Goal: Navigation & Orientation: Find specific page/section

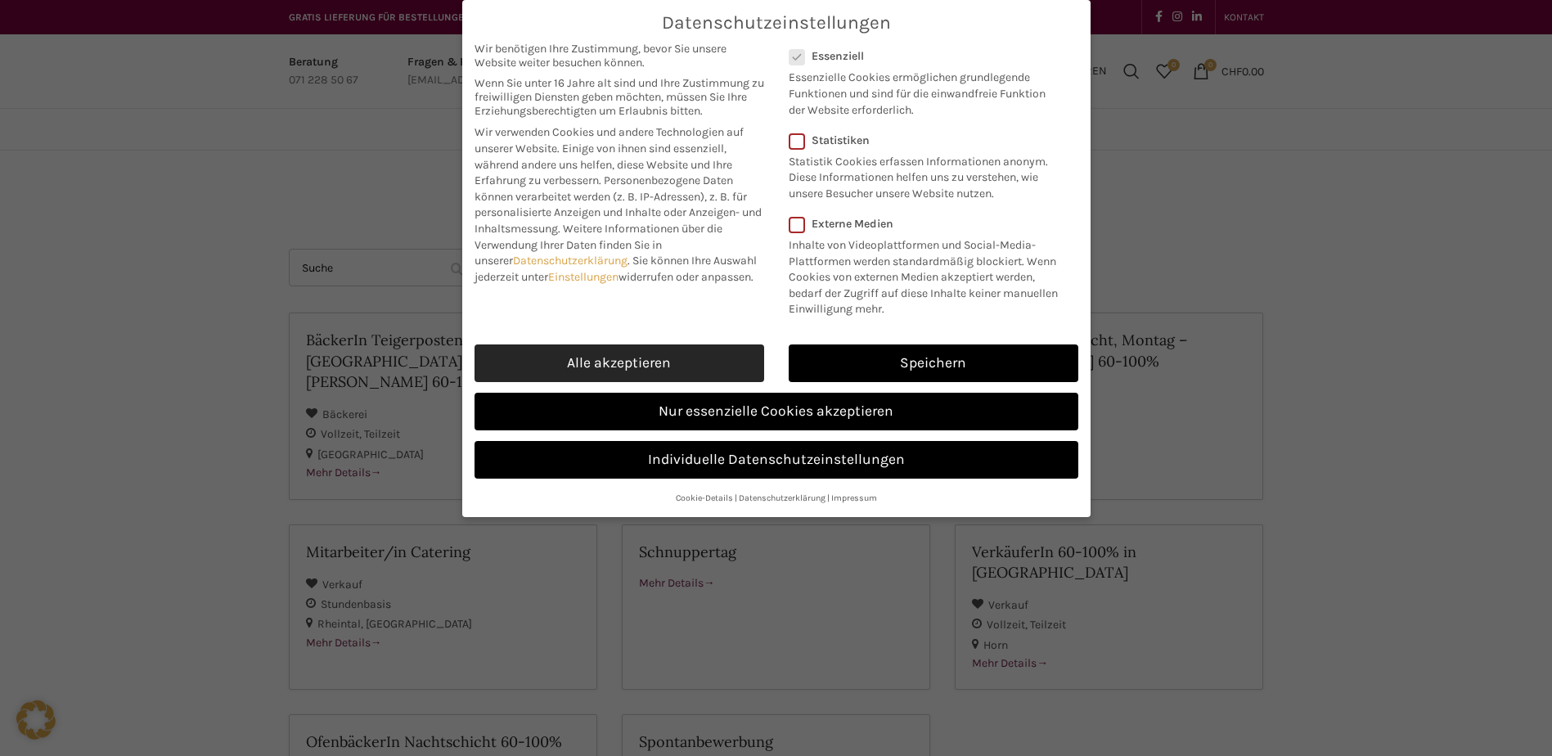
click at [682, 352] on link "Alle akzeptieren" at bounding box center [620, 363] width 290 height 38
checkbox input "true"
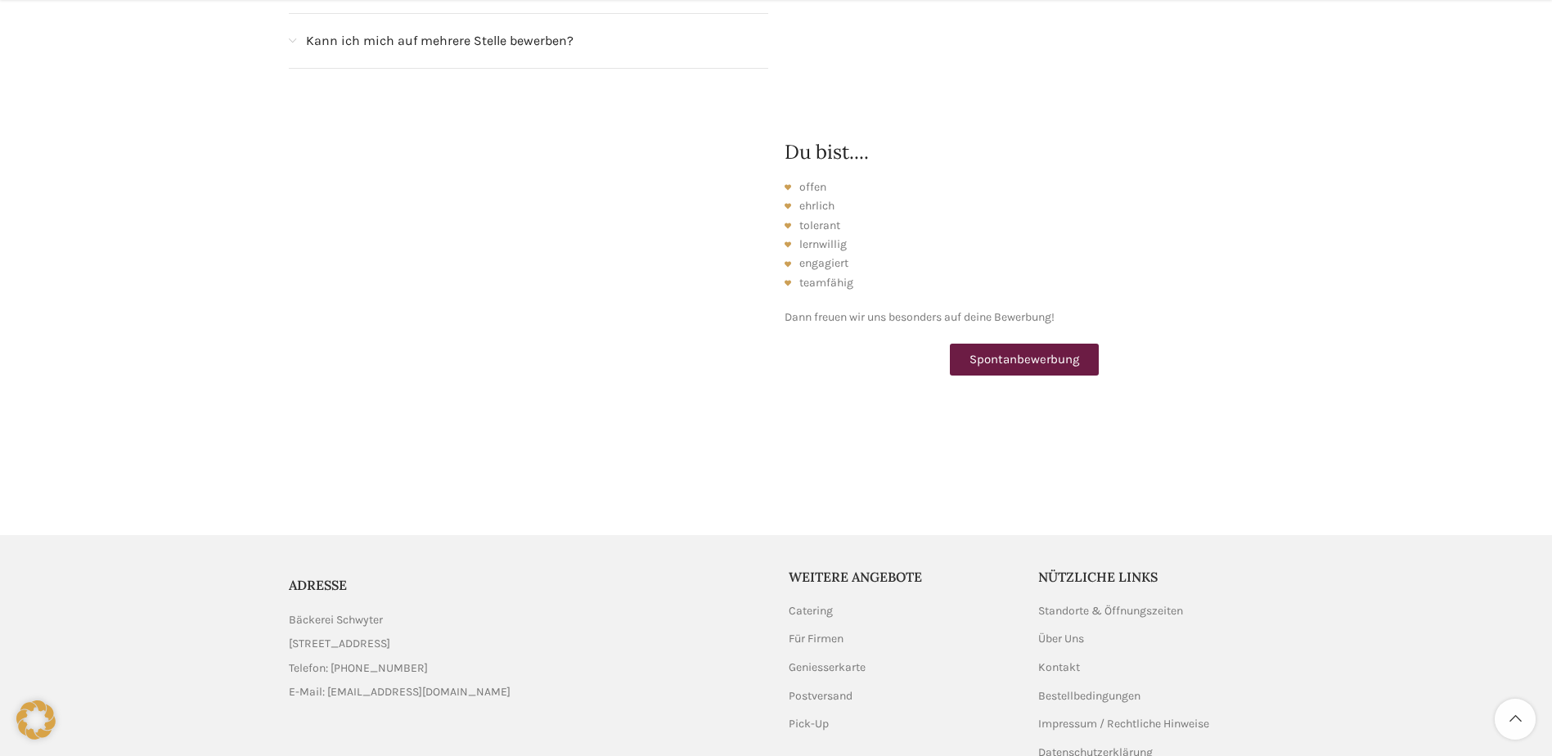
scroll to position [2139, 0]
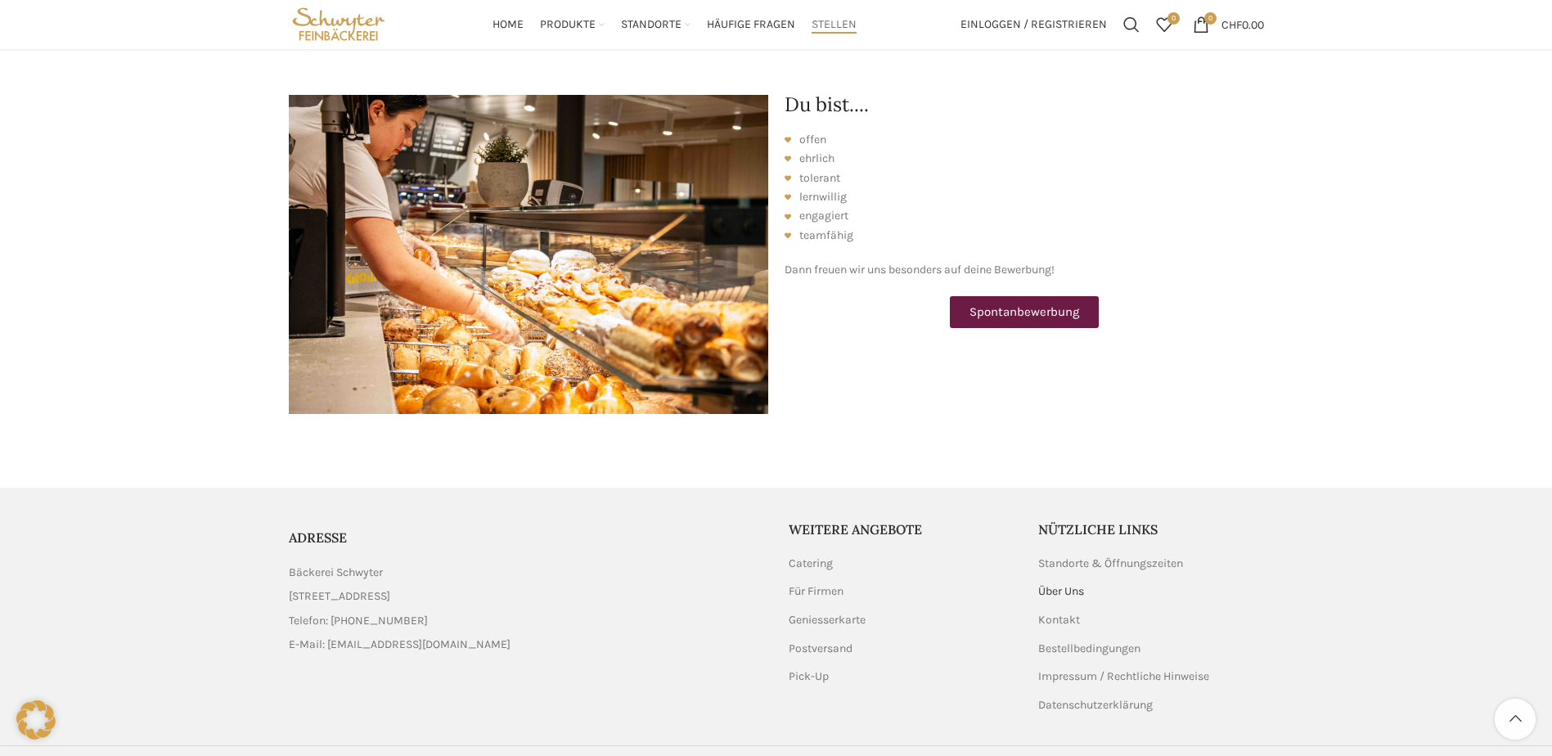
click at [1051, 583] on link "Über Uns" at bounding box center [1061, 591] width 47 height 16
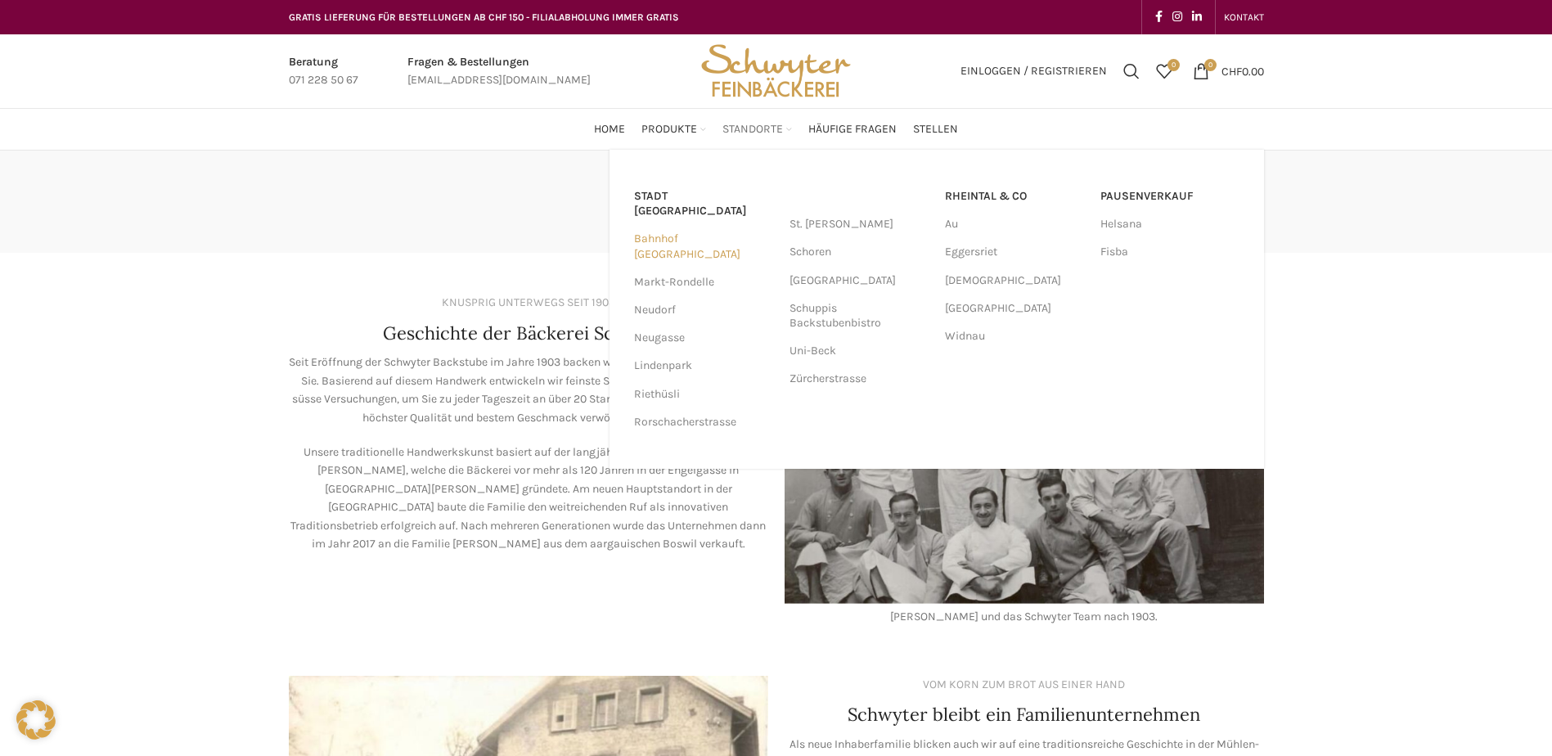
click at [669, 225] on link "Bahnhof [GEOGRAPHIC_DATA]" at bounding box center [703, 246] width 139 height 43
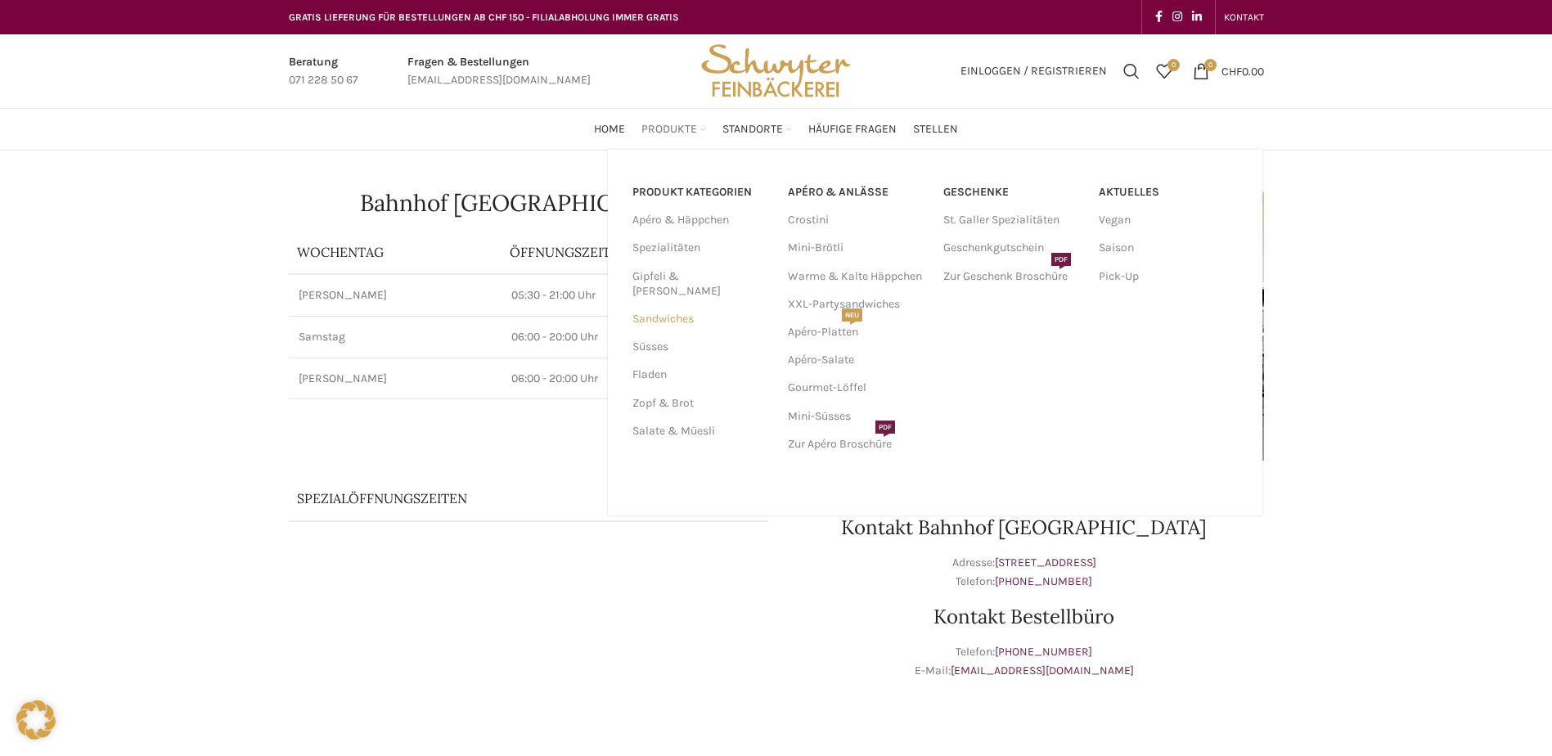
click at [642, 305] on link "Sandwiches" at bounding box center [701, 319] width 136 height 28
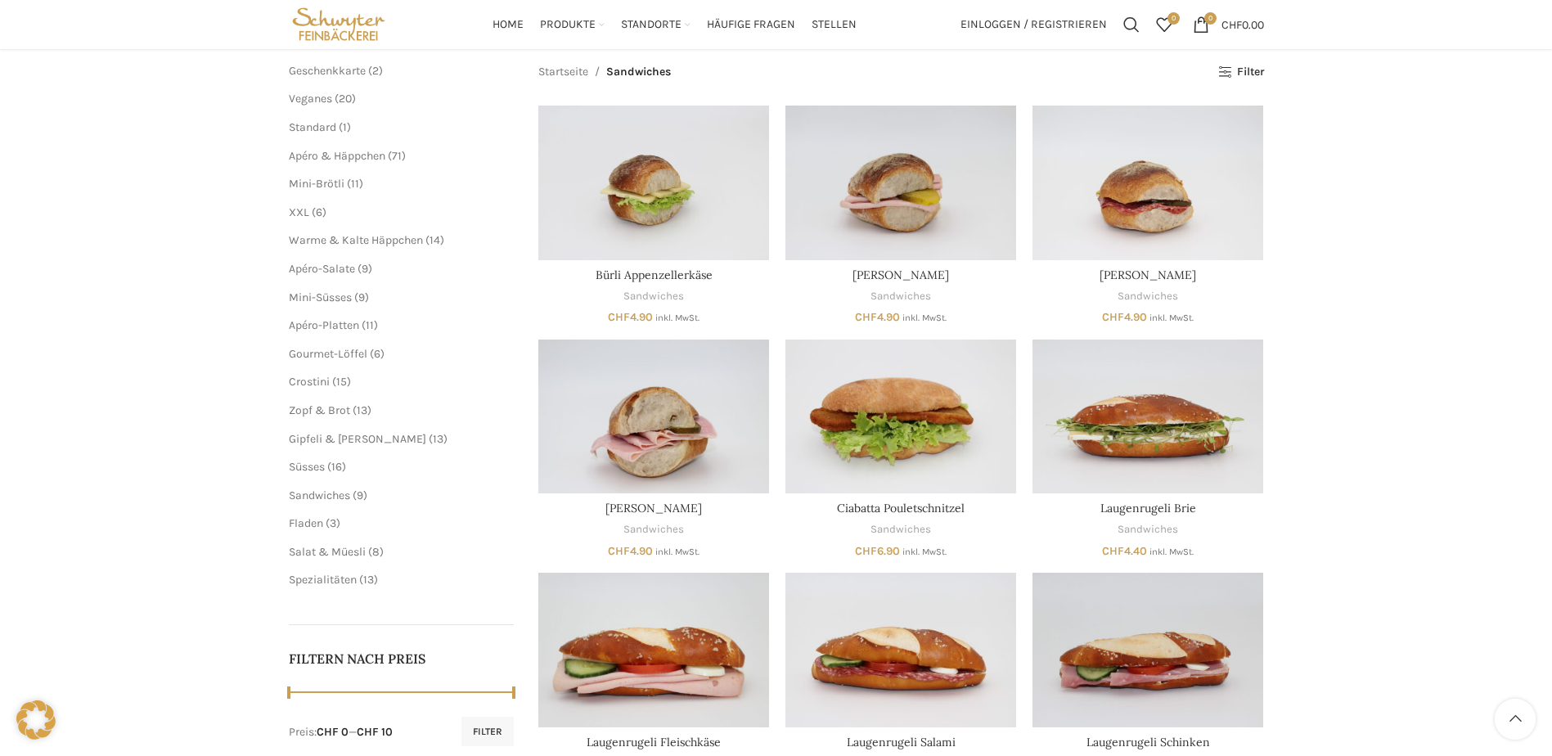
scroll to position [115, 0]
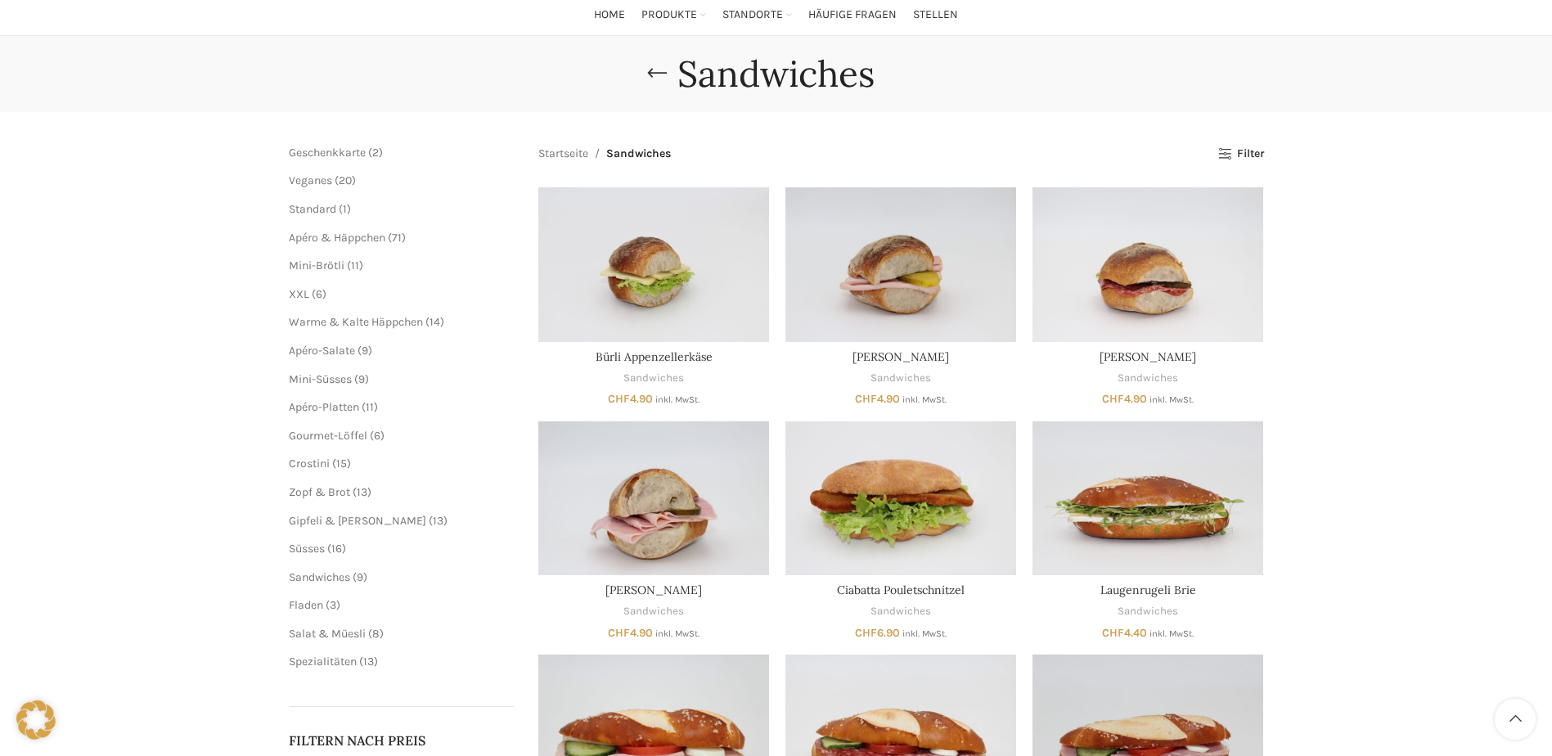
click at [316, 287] on span "6" at bounding box center [319, 294] width 7 height 14
click at [302, 292] on span "XXL" at bounding box center [299, 294] width 20 height 14
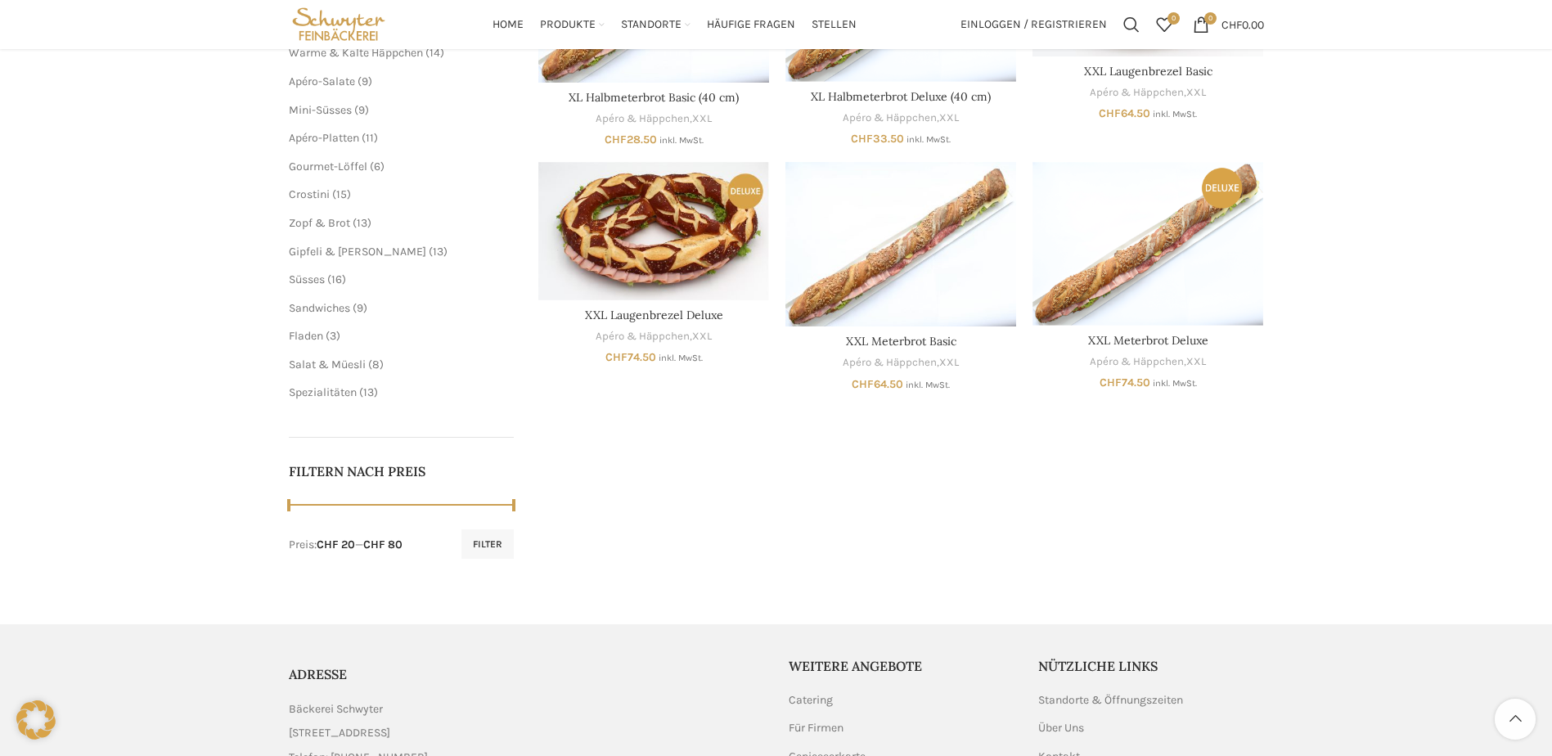
scroll to position [235, 0]
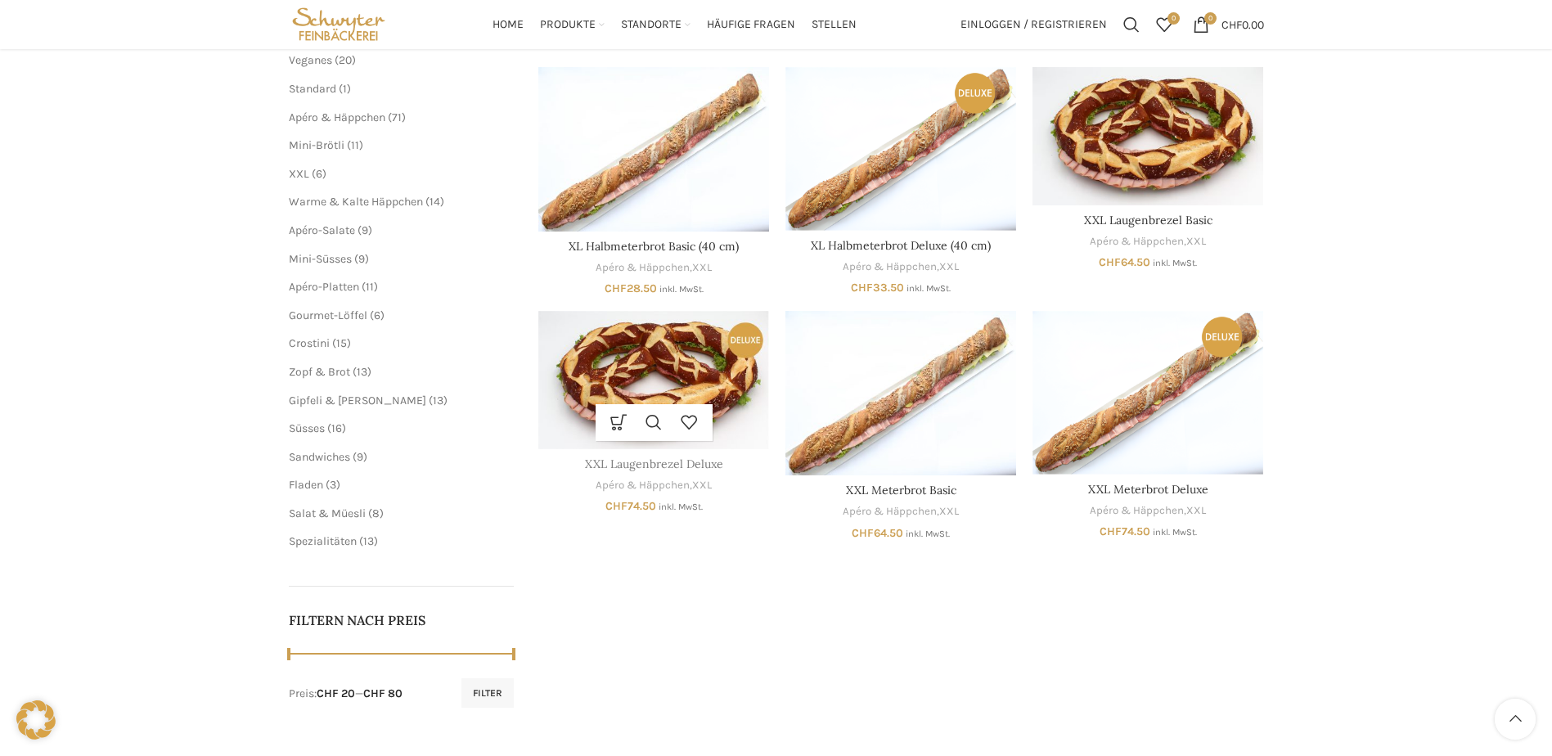
click at [668, 467] on link "XXL Laugenbrezel Deluxe" at bounding box center [654, 464] width 138 height 15
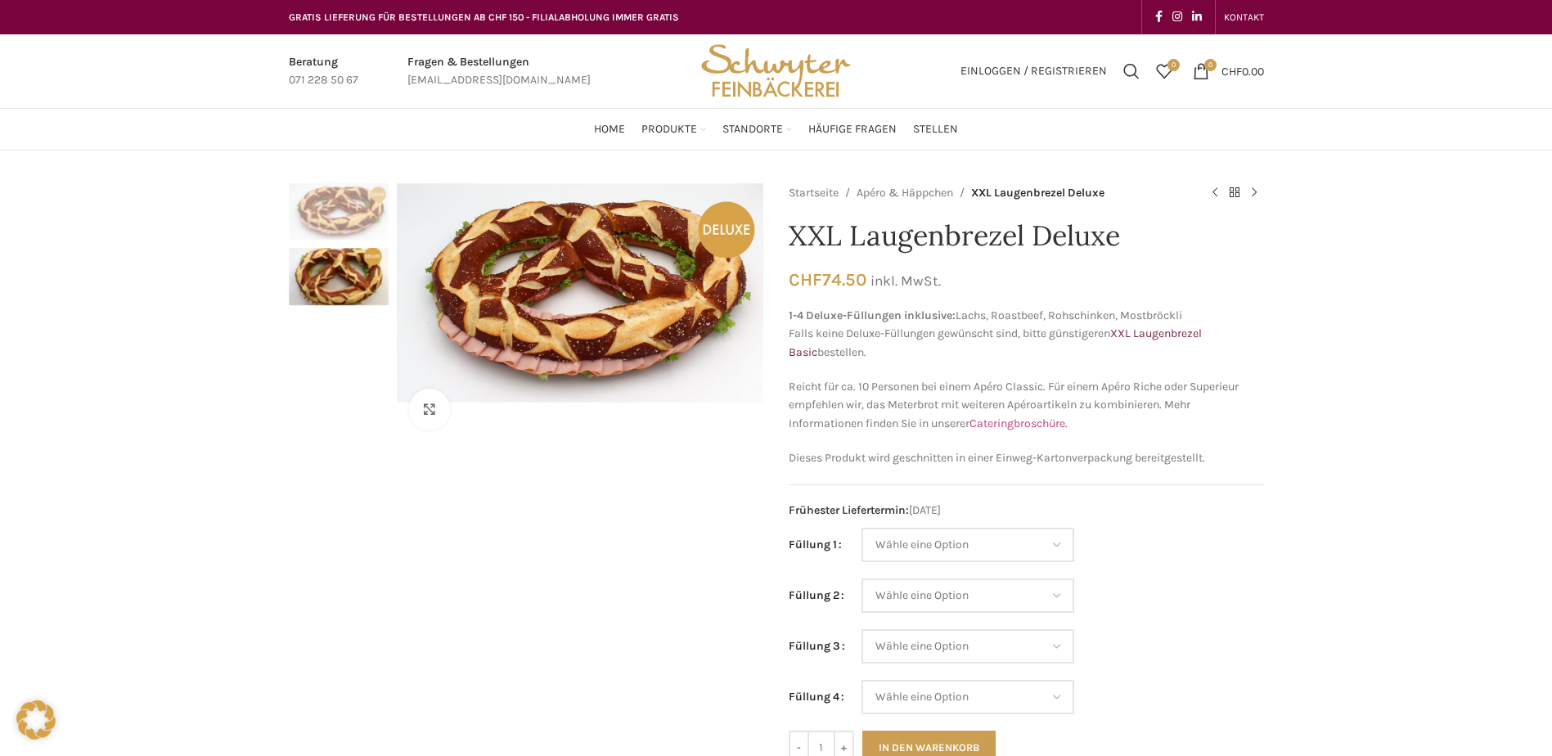
click at [997, 427] on link "Cateringbroschüre" at bounding box center [1018, 423] width 96 height 14
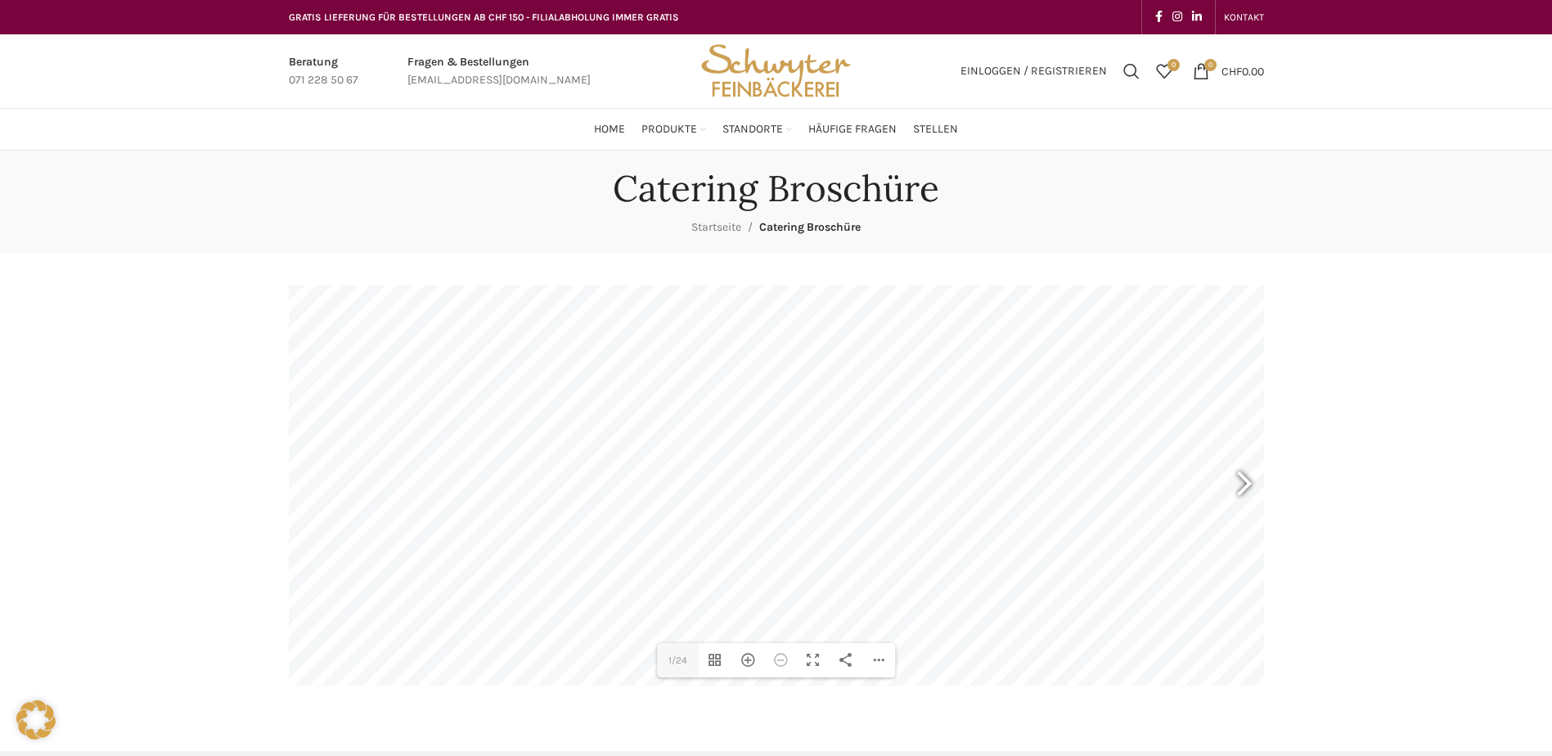
click at [1235, 477] on div at bounding box center [1237, 486] width 38 height 61
click at [1243, 486] on div at bounding box center [1237, 486] width 38 height 61
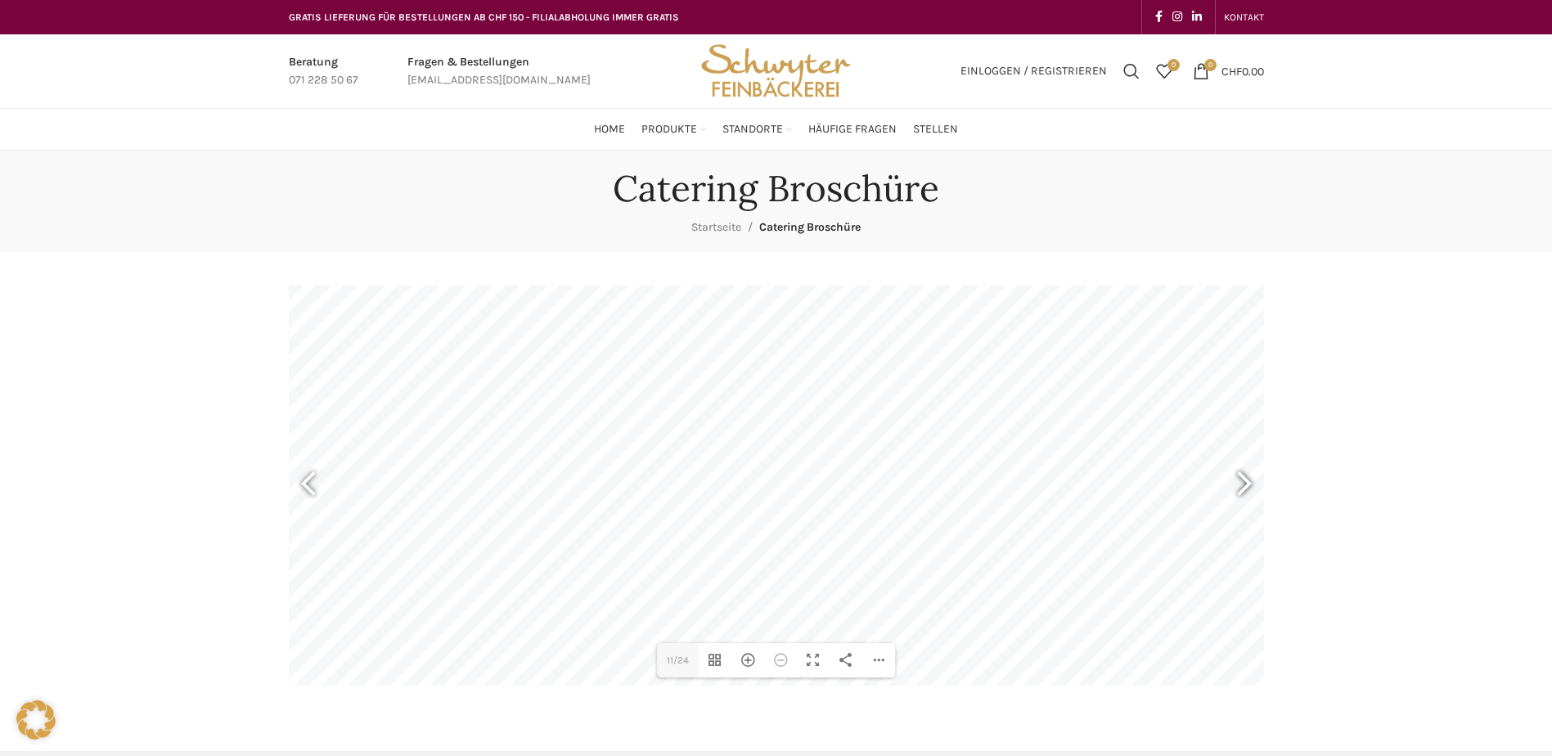
click at [1243, 486] on div at bounding box center [1237, 486] width 38 height 61
type input "15"
click at [742, 653] on div "Hereinzoomen" at bounding box center [748, 660] width 33 height 34
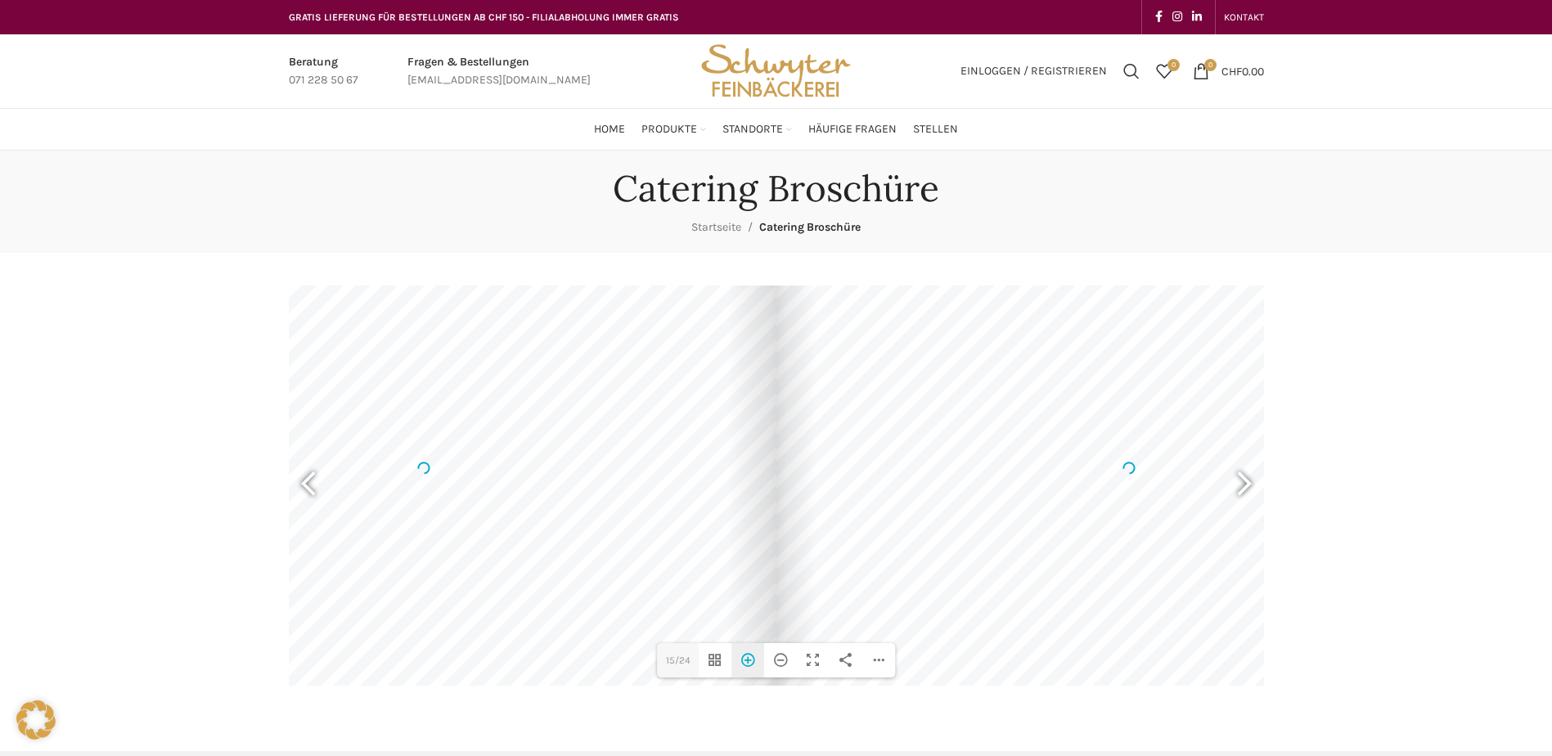
click at [742, 653] on div "Hereinzoomen" at bounding box center [748, 660] width 33 height 34
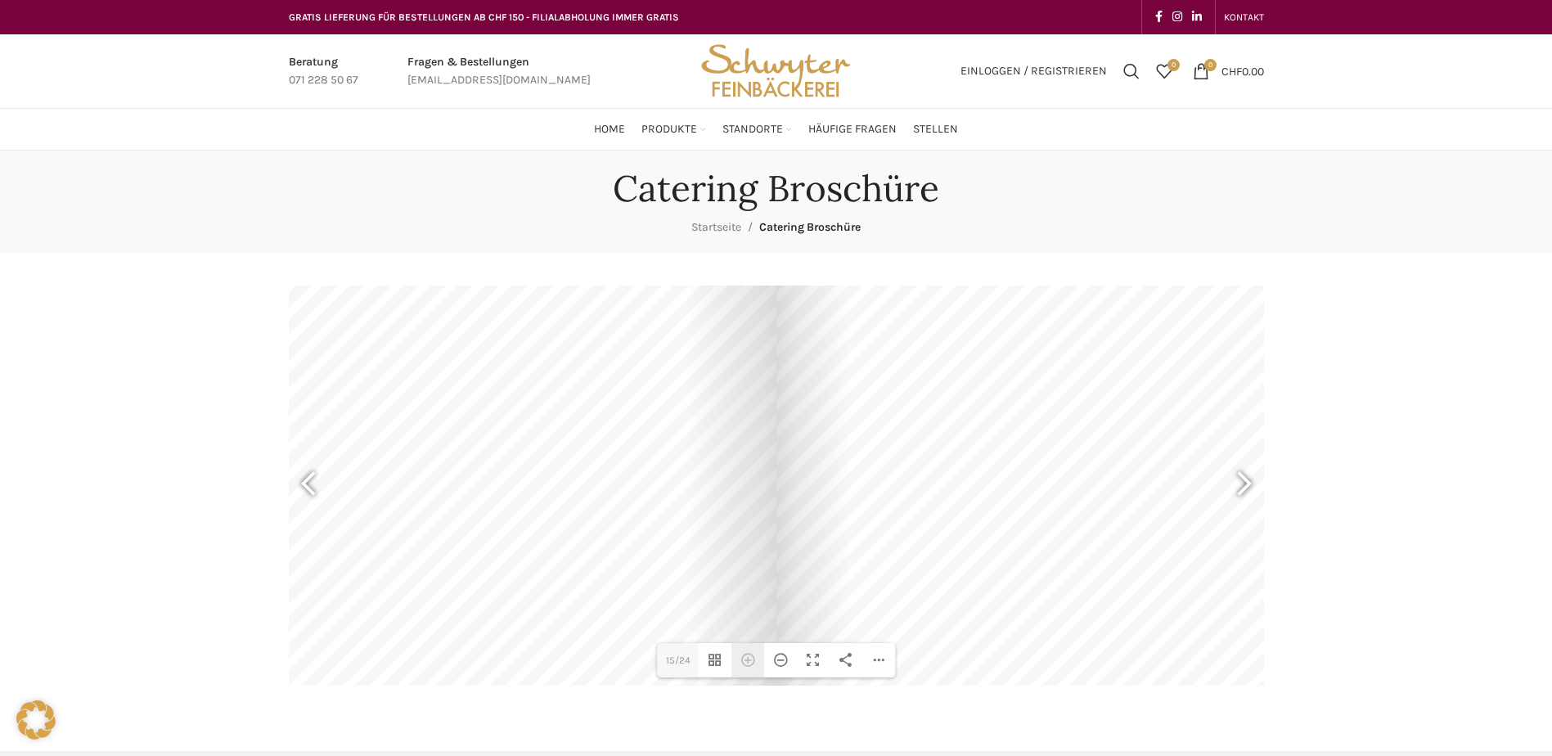
click at [742, 653] on div "Hereinzoomen" at bounding box center [748, 660] width 33 height 34
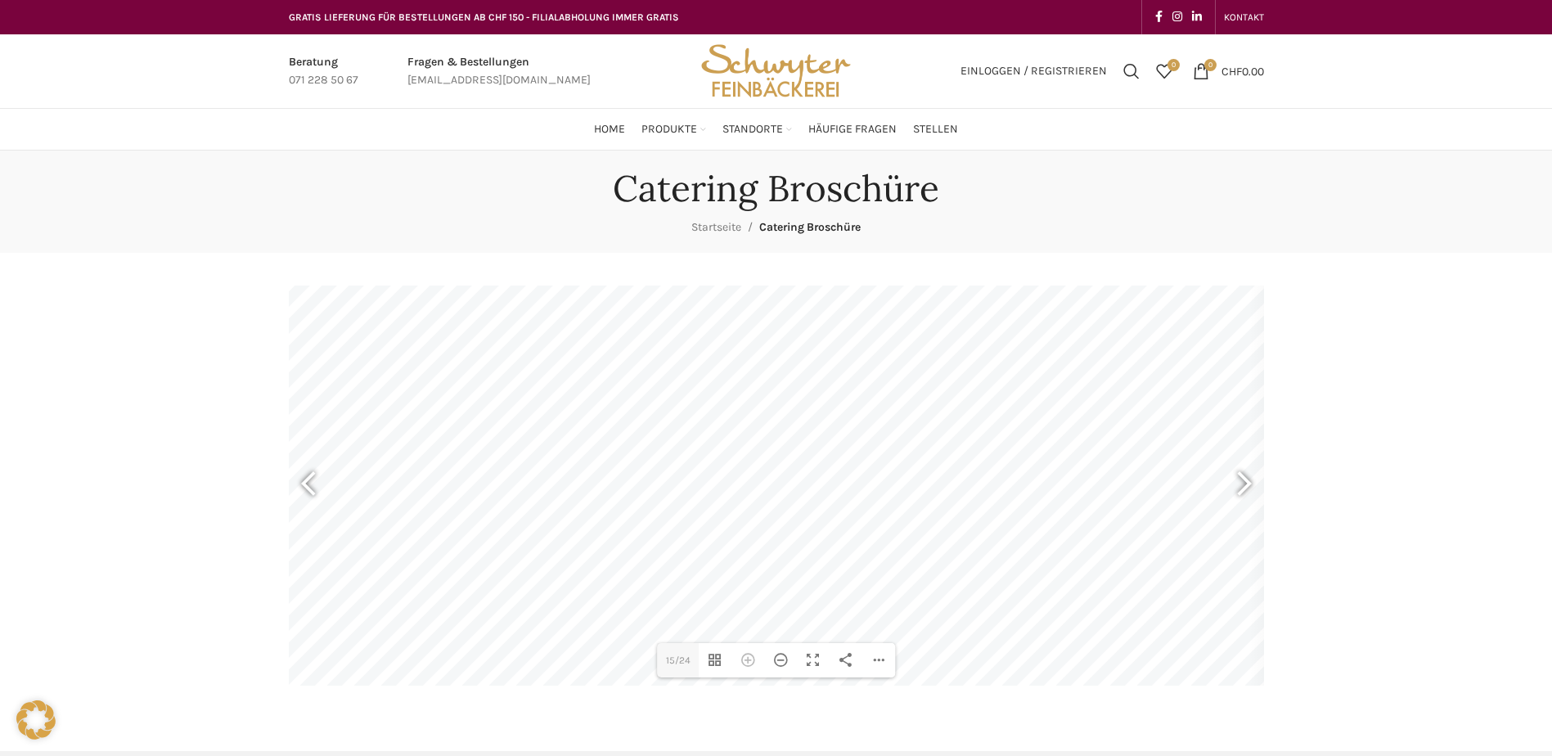
drag, startPoint x: 538, startPoint y: 594, endPoint x: 1068, endPoint y: 459, distance: 547.1
click at [1068, 459] on div at bounding box center [687, 334] width 1308 height 925
drag, startPoint x: 629, startPoint y: 479, endPoint x: 1004, endPoint y: 475, distance: 374.8
click at [1004, 475] on div at bounding box center [958, 330] width 1308 height 925
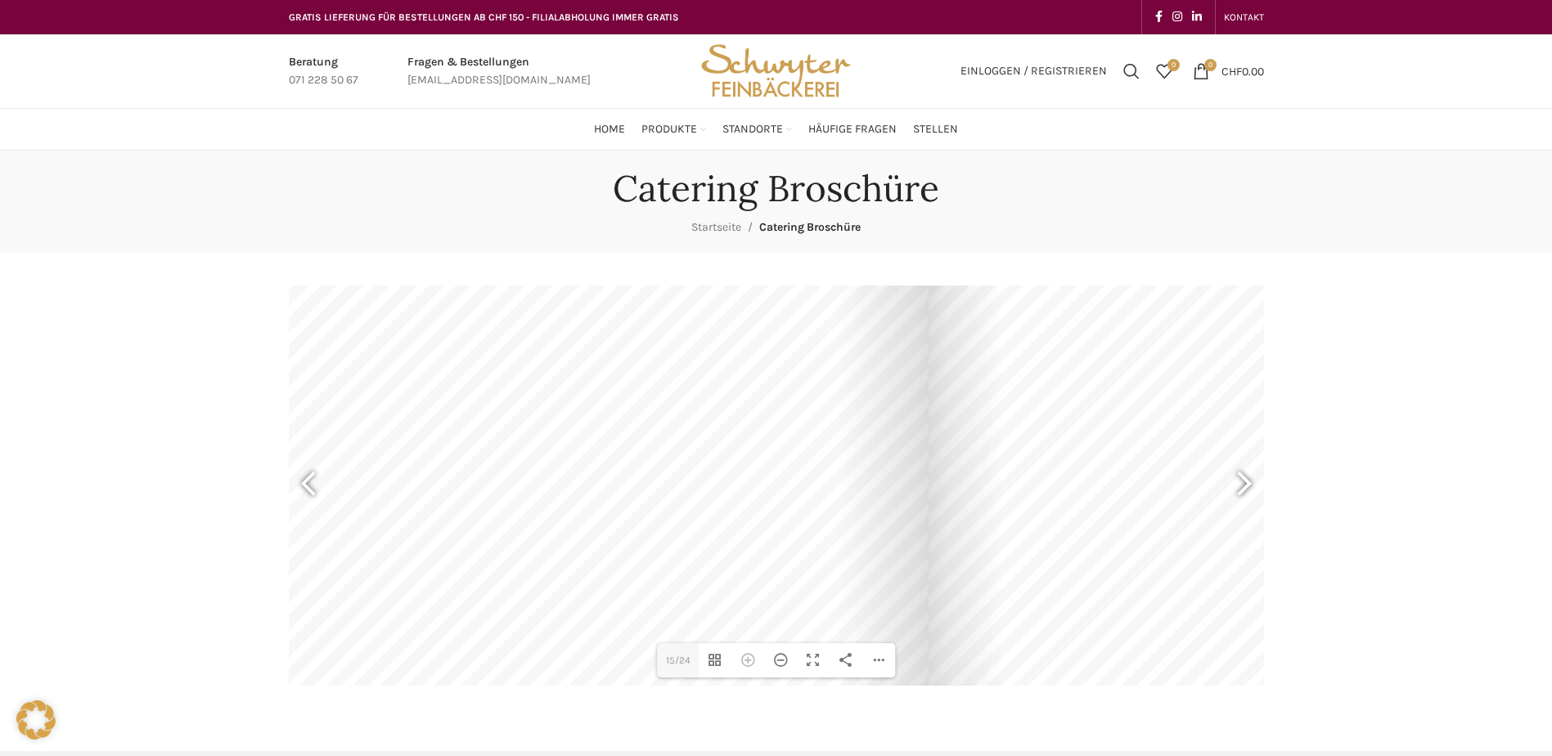
drag, startPoint x: 1145, startPoint y: 448, endPoint x: 431, endPoint y: 457, distance: 713.6
click at [431, 457] on div at bounding box center [274, 341] width 1308 height 925
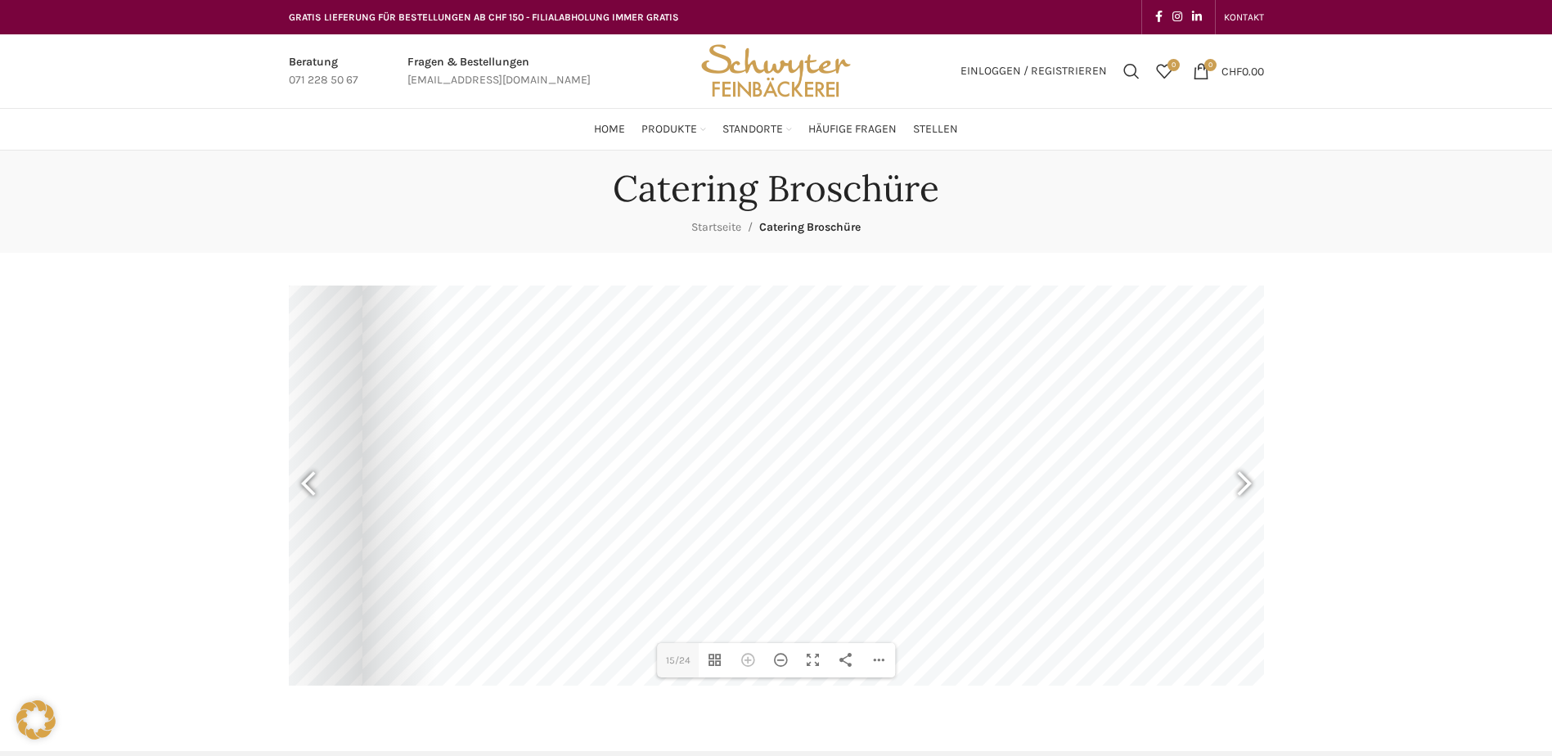
drag, startPoint x: 1077, startPoint y: 456, endPoint x: 540, endPoint y: 439, distance: 537.0
click at [540, 439] on div at bounding box center [1016, 321] width 1308 height 925
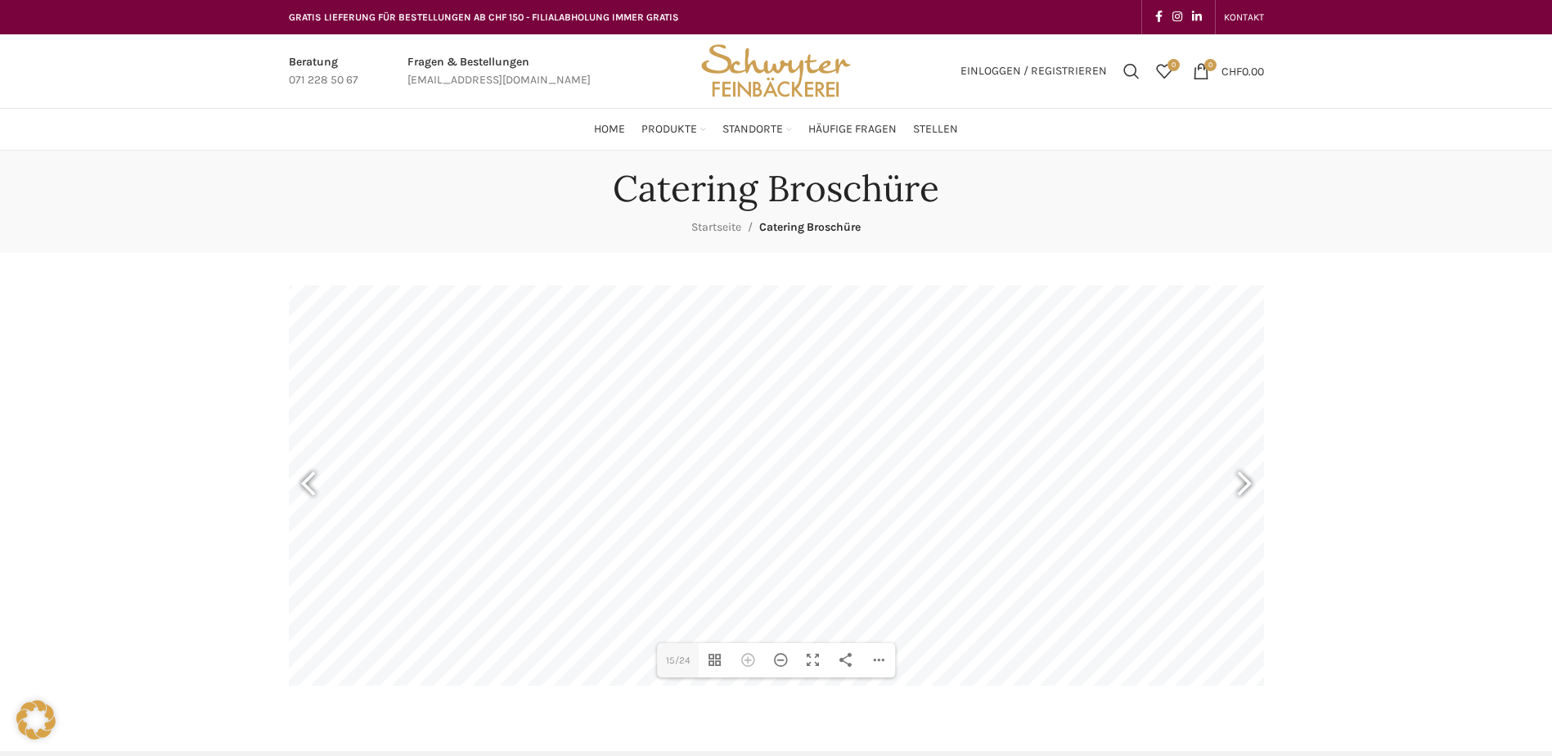
drag, startPoint x: 1024, startPoint y: 538, endPoint x: 676, endPoint y: 581, distance: 351.2
click at [676, 581] on div at bounding box center [668, 364] width 1308 height 925
drag, startPoint x: 912, startPoint y: 607, endPoint x: 458, endPoint y: 534, distance: 459.1
click at [458, 534] on div at bounding box center [595, 291] width 1308 height 925
drag, startPoint x: 553, startPoint y: 375, endPoint x: 844, endPoint y: 620, distance: 380.3
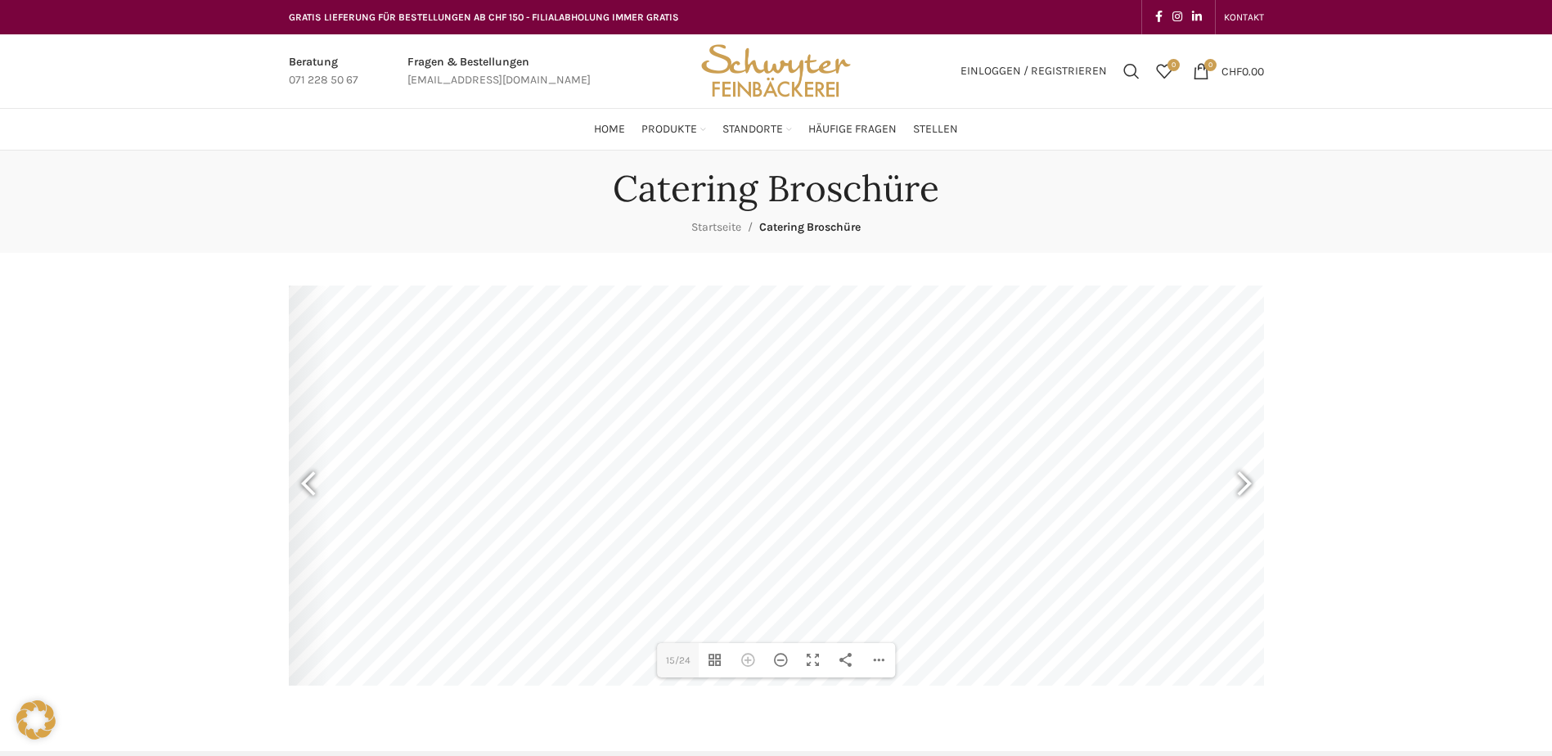
click at [844, 620] on div at bounding box center [908, 580] width 1308 height 925
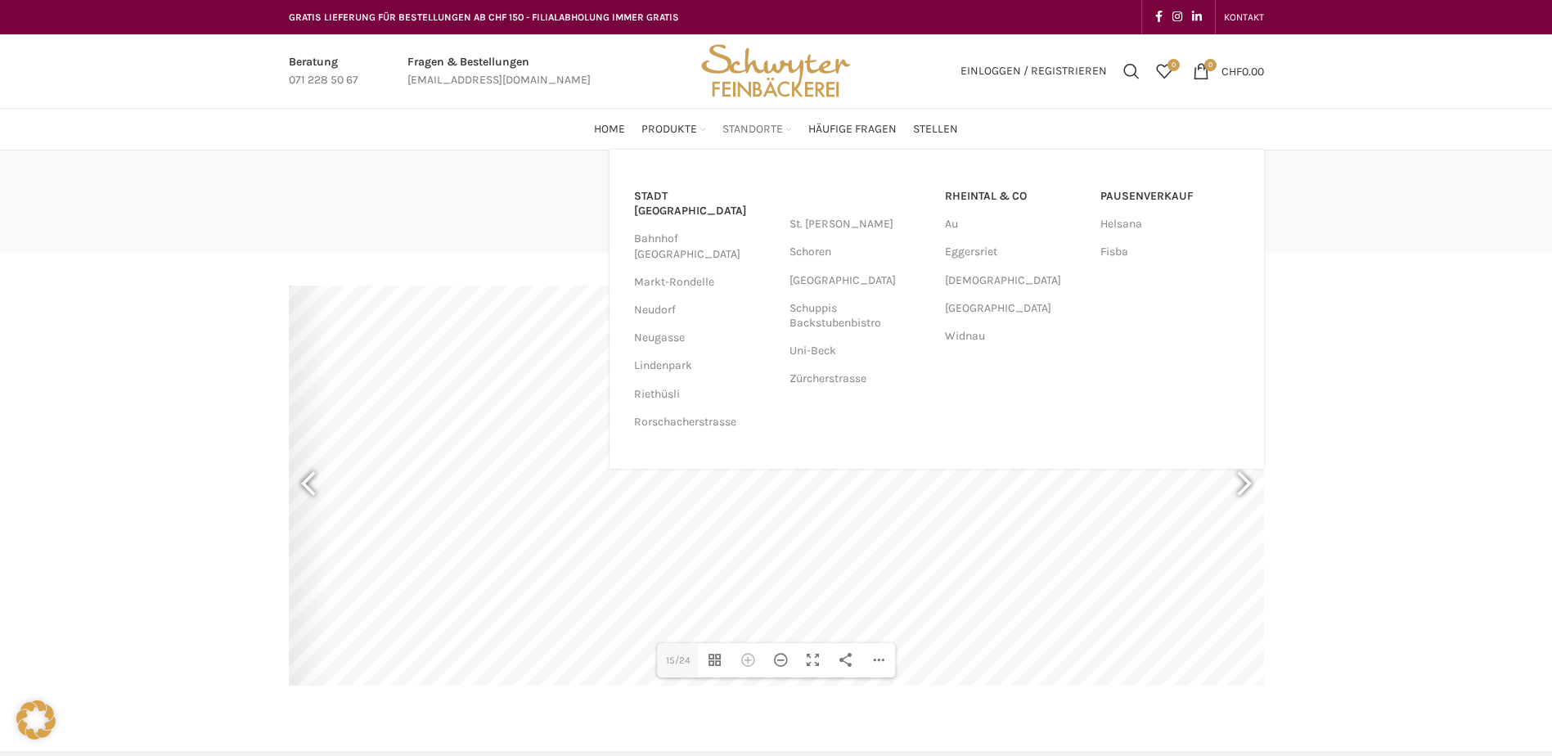
click at [754, 133] on span "Standorte" at bounding box center [753, 130] width 61 height 16
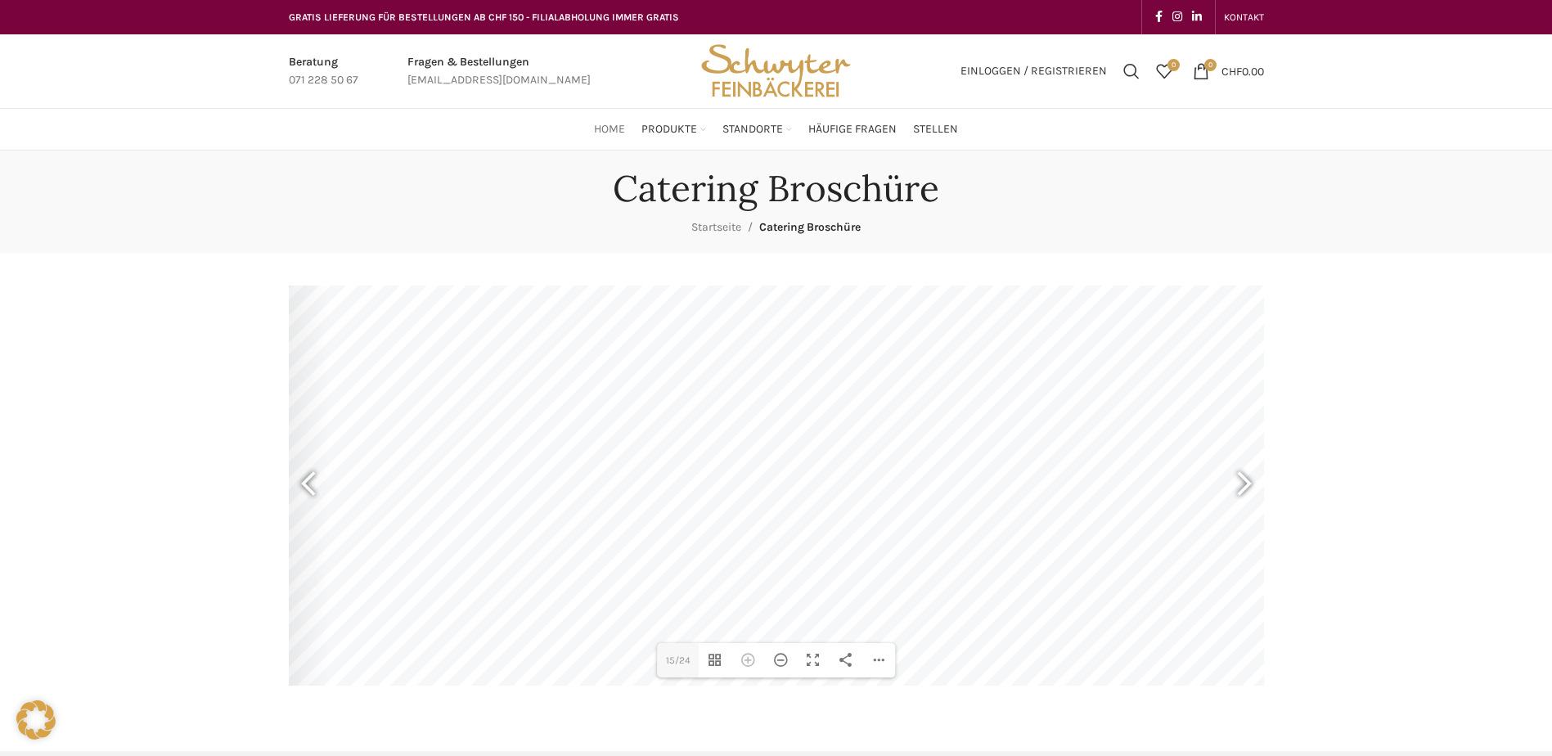
click at [615, 128] on span "Home" at bounding box center [609, 130] width 31 height 16
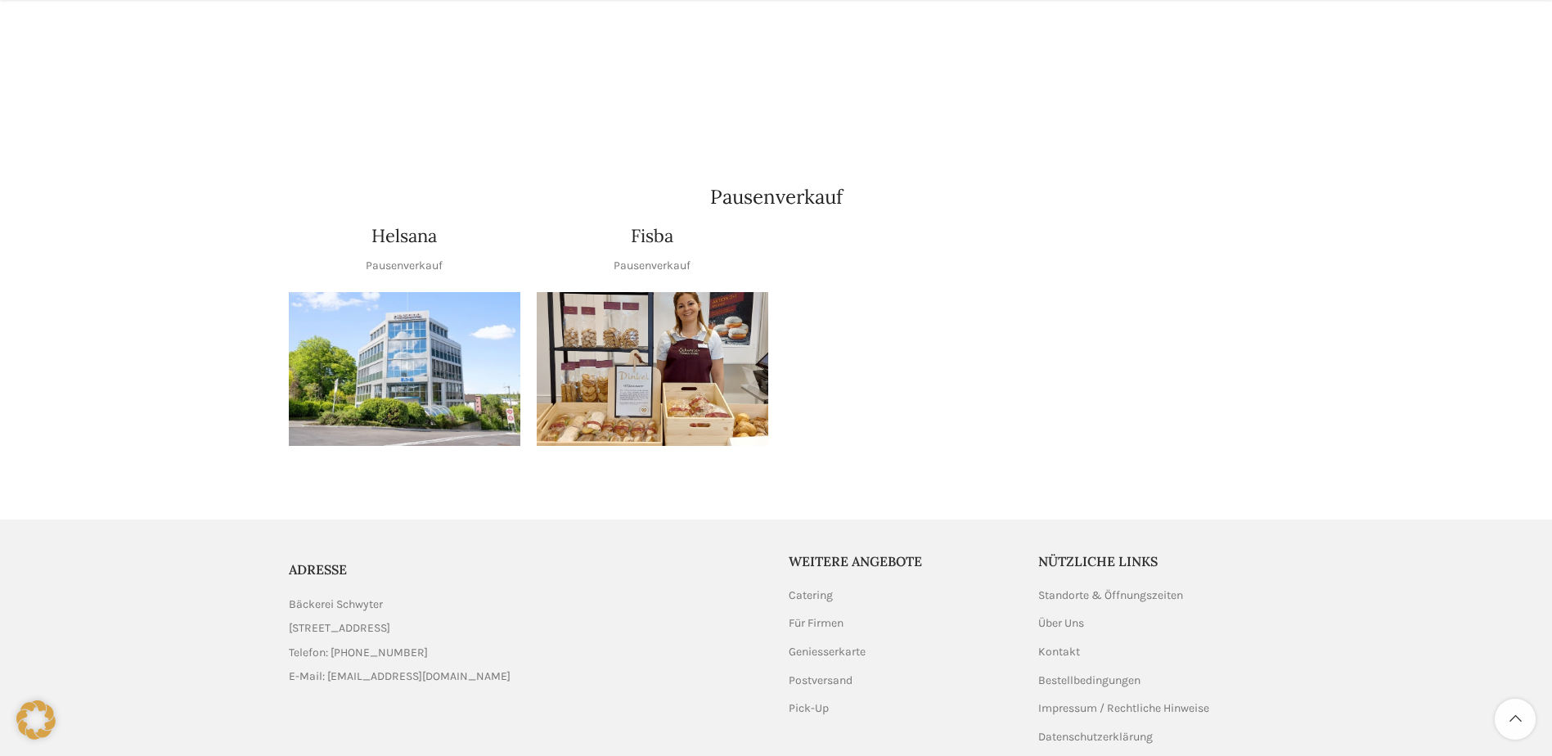
scroll to position [1882, 0]
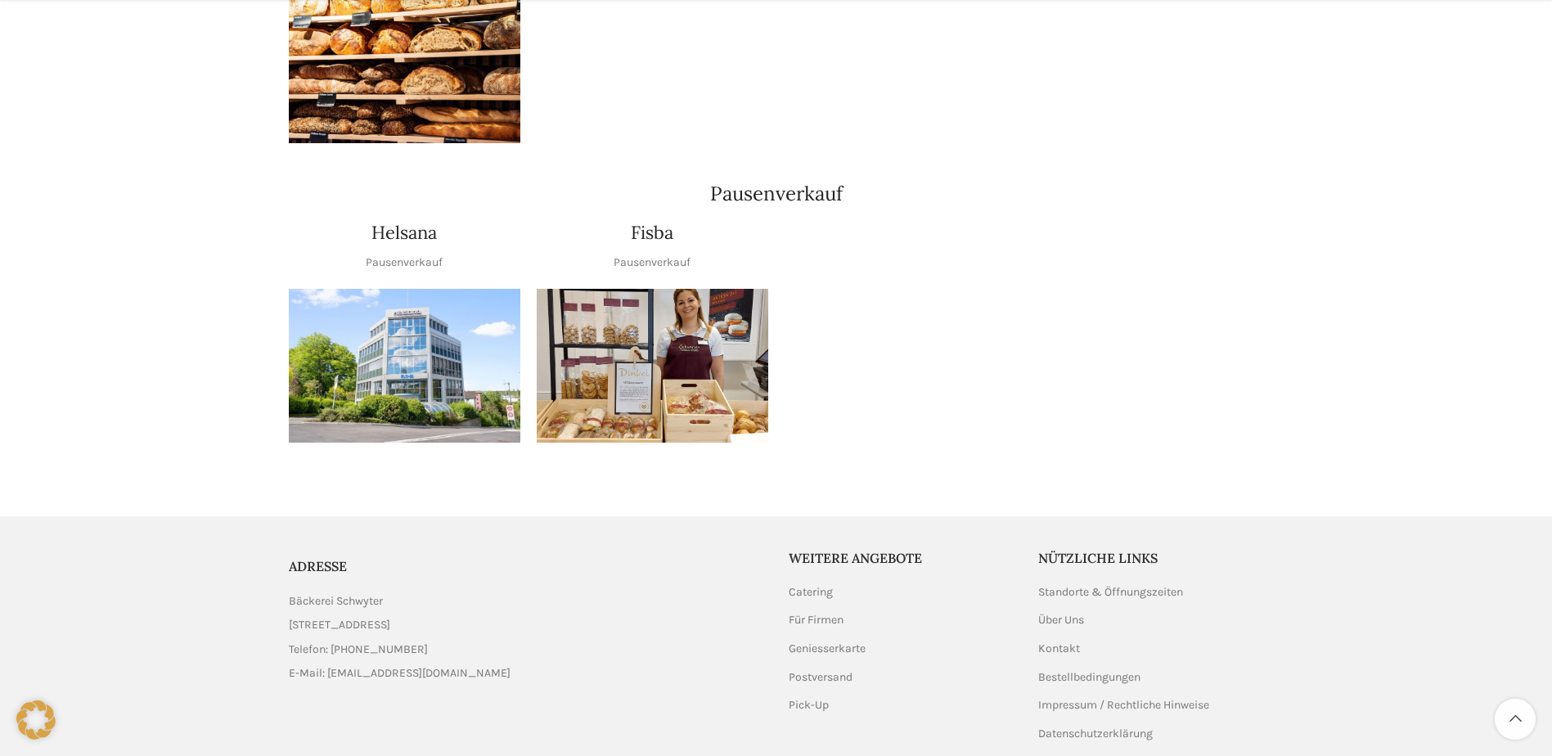
click at [640, 349] on img "1 / 1" at bounding box center [653, 366] width 232 height 155
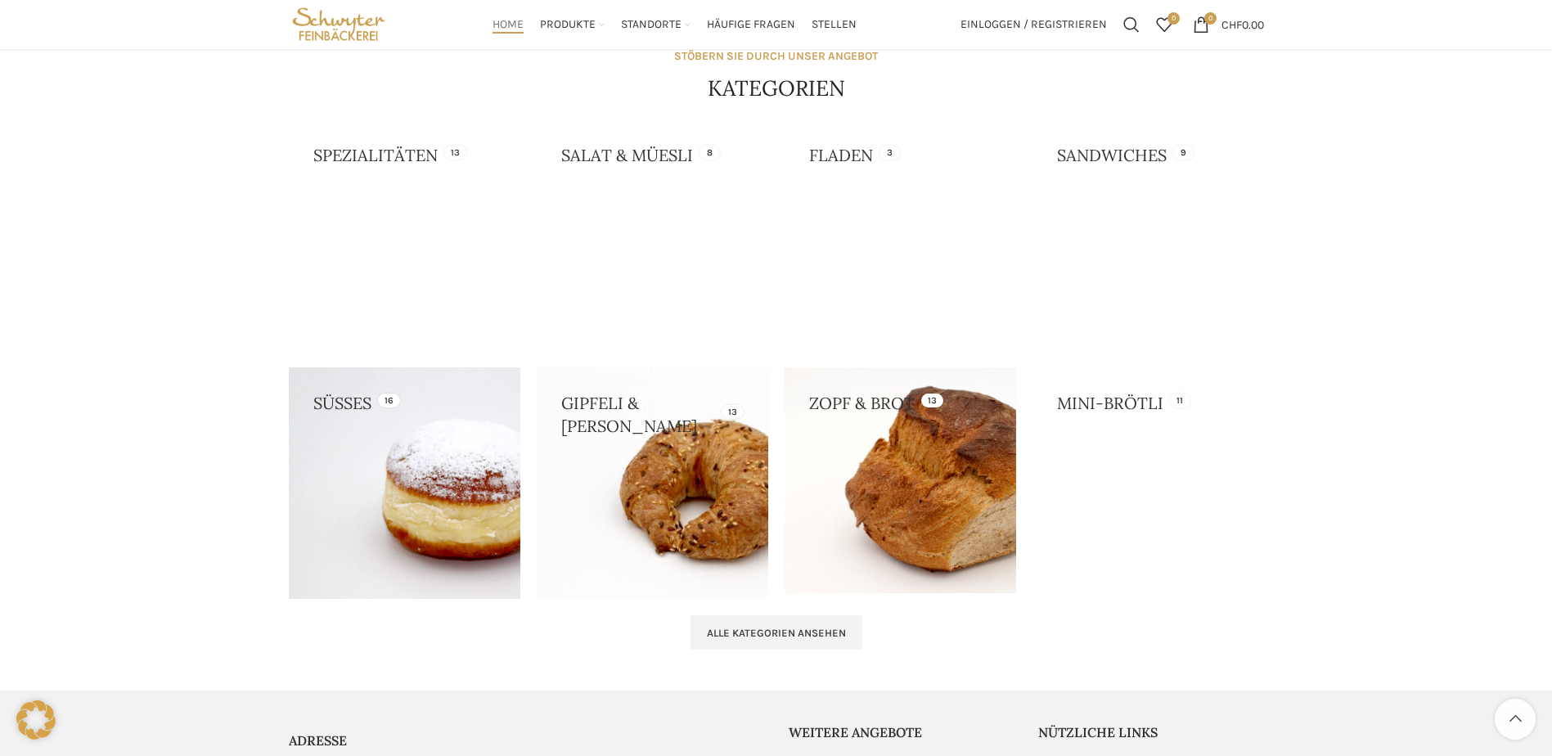
scroll to position [1399, 0]
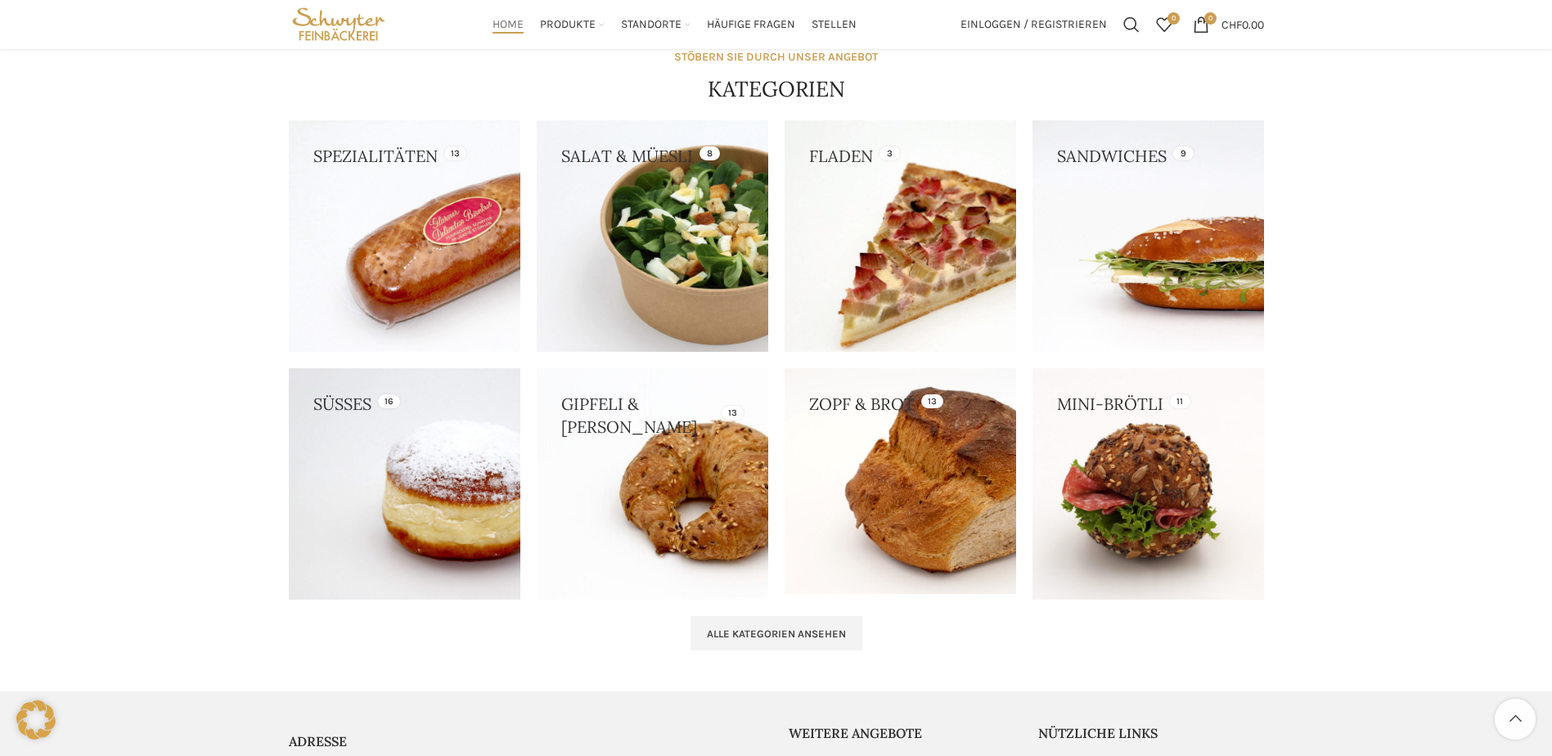
click at [835, 175] on link at bounding box center [901, 236] width 232 height 232
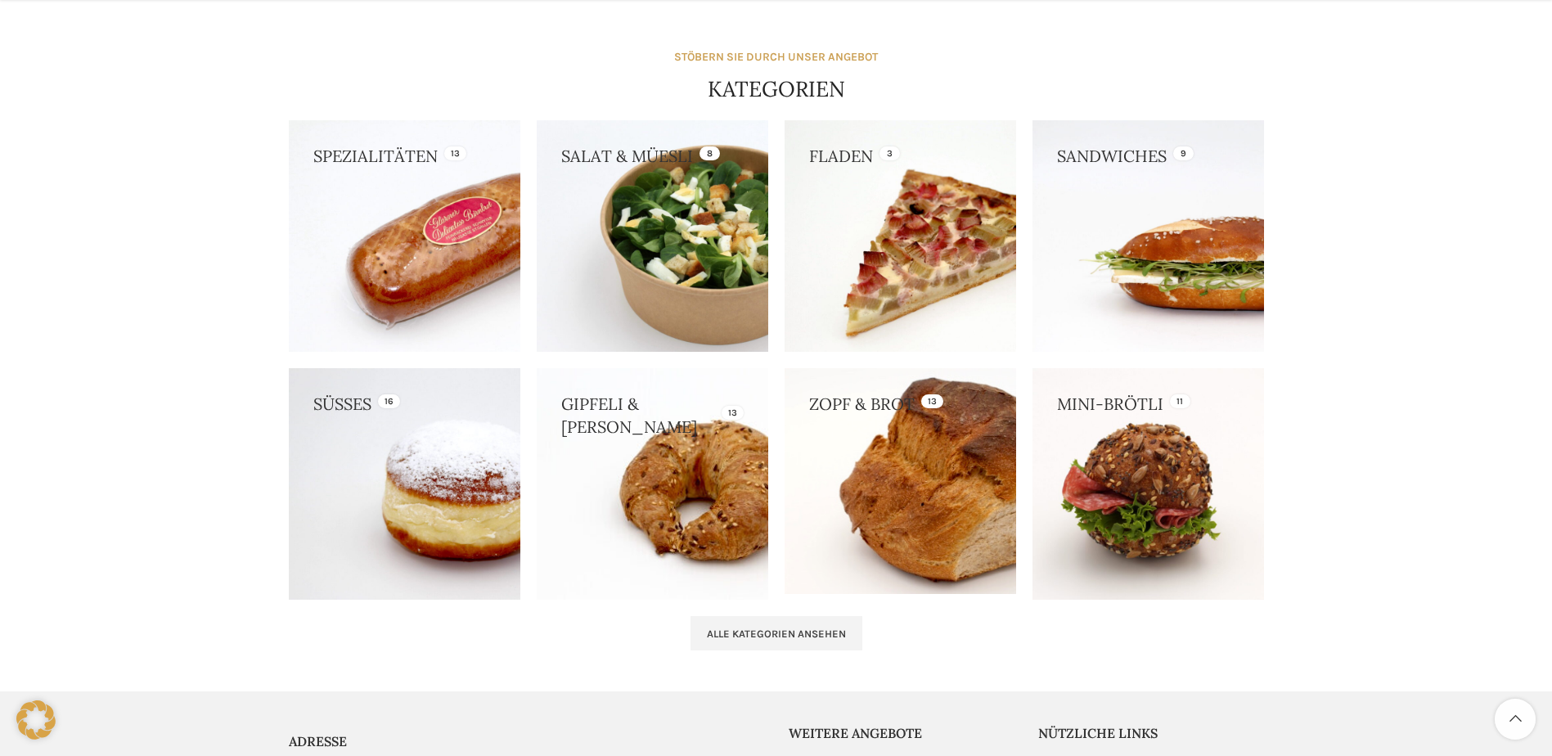
scroll to position [1645, 0]
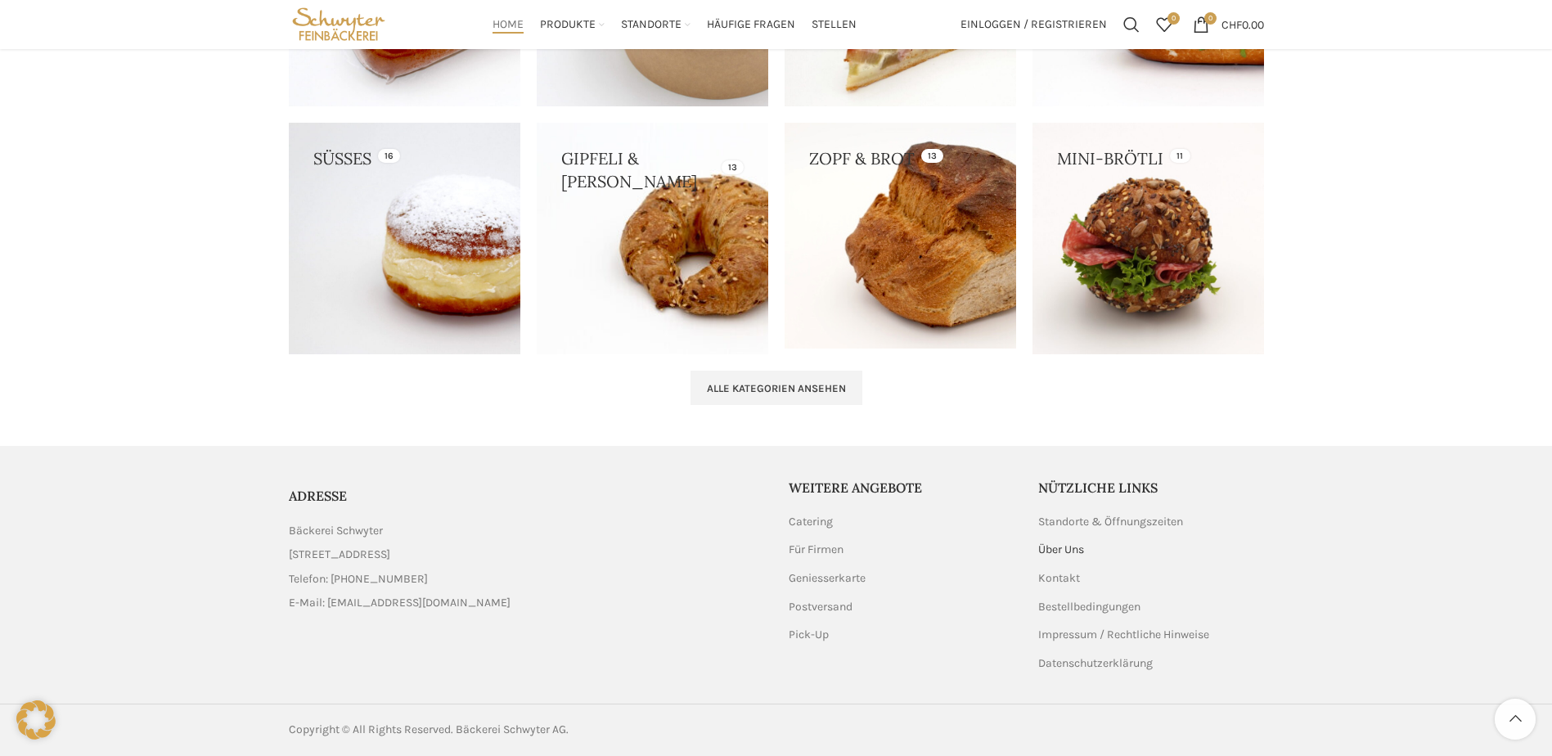
click at [1054, 549] on link "Über Uns" at bounding box center [1061, 550] width 47 height 16
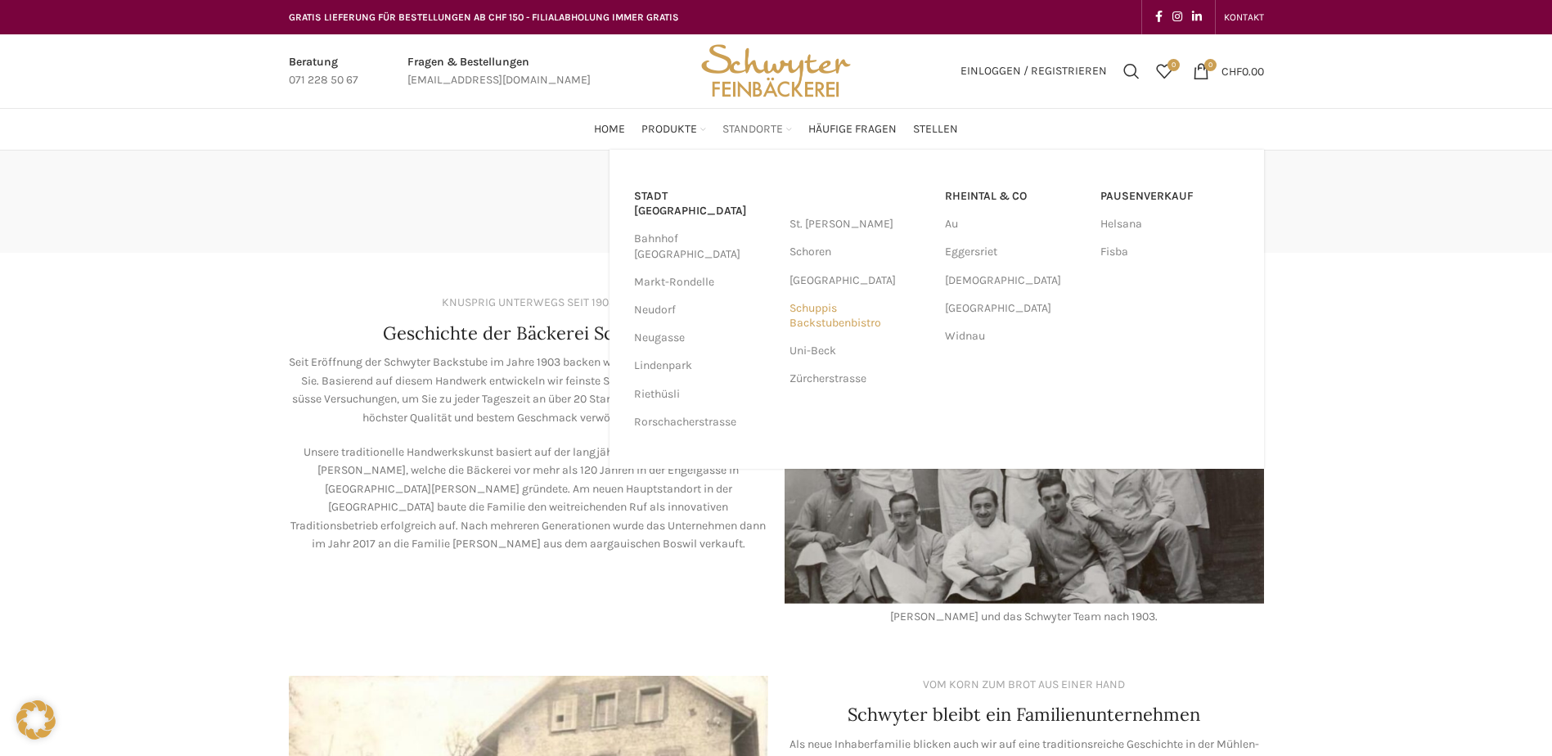
click at [813, 320] on link "Schuppis Backstubenbistro" at bounding box center [859, 316] width 139 height 43
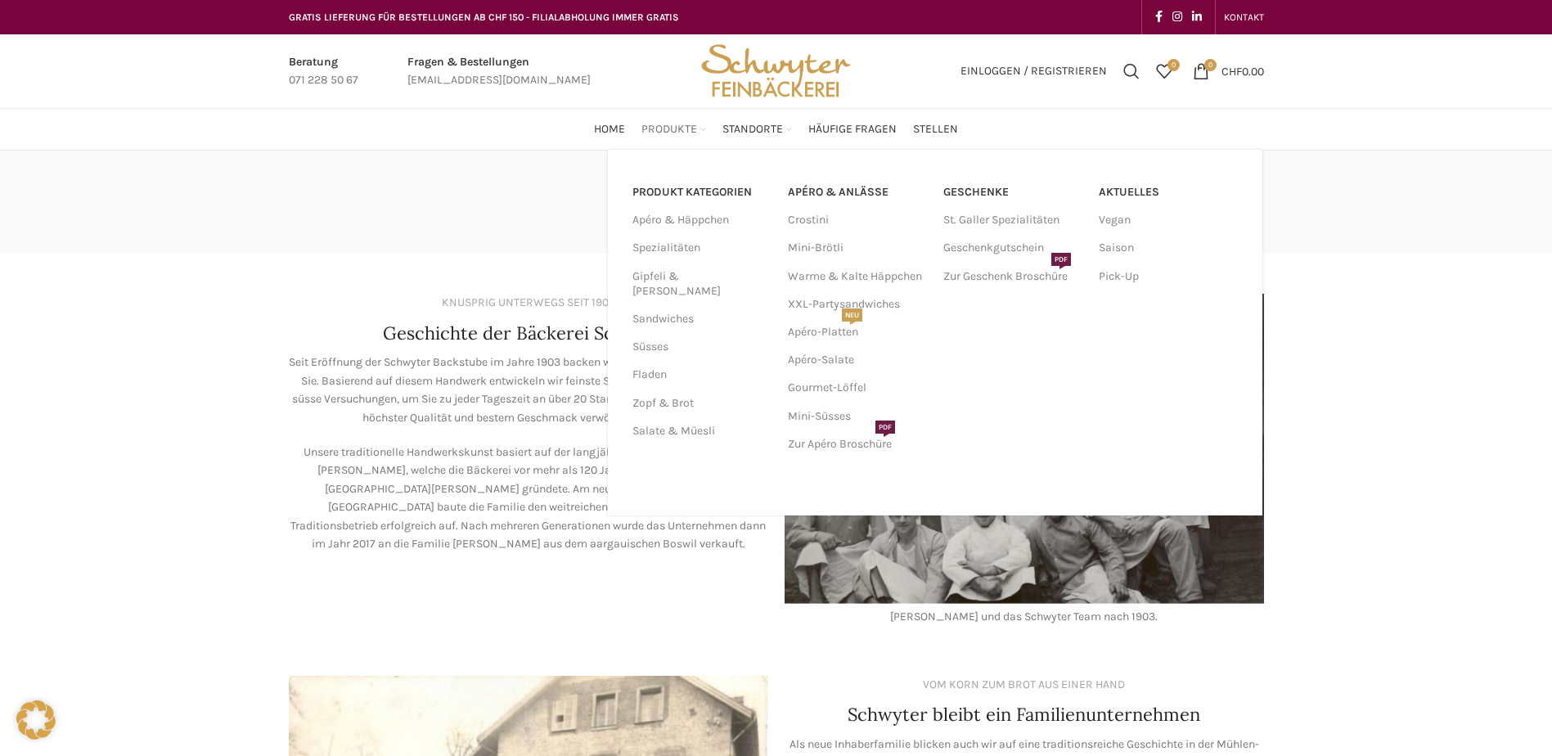
click at [663, 133] on span "Produkte" at bounding box center [670, 130] width 56 height 16
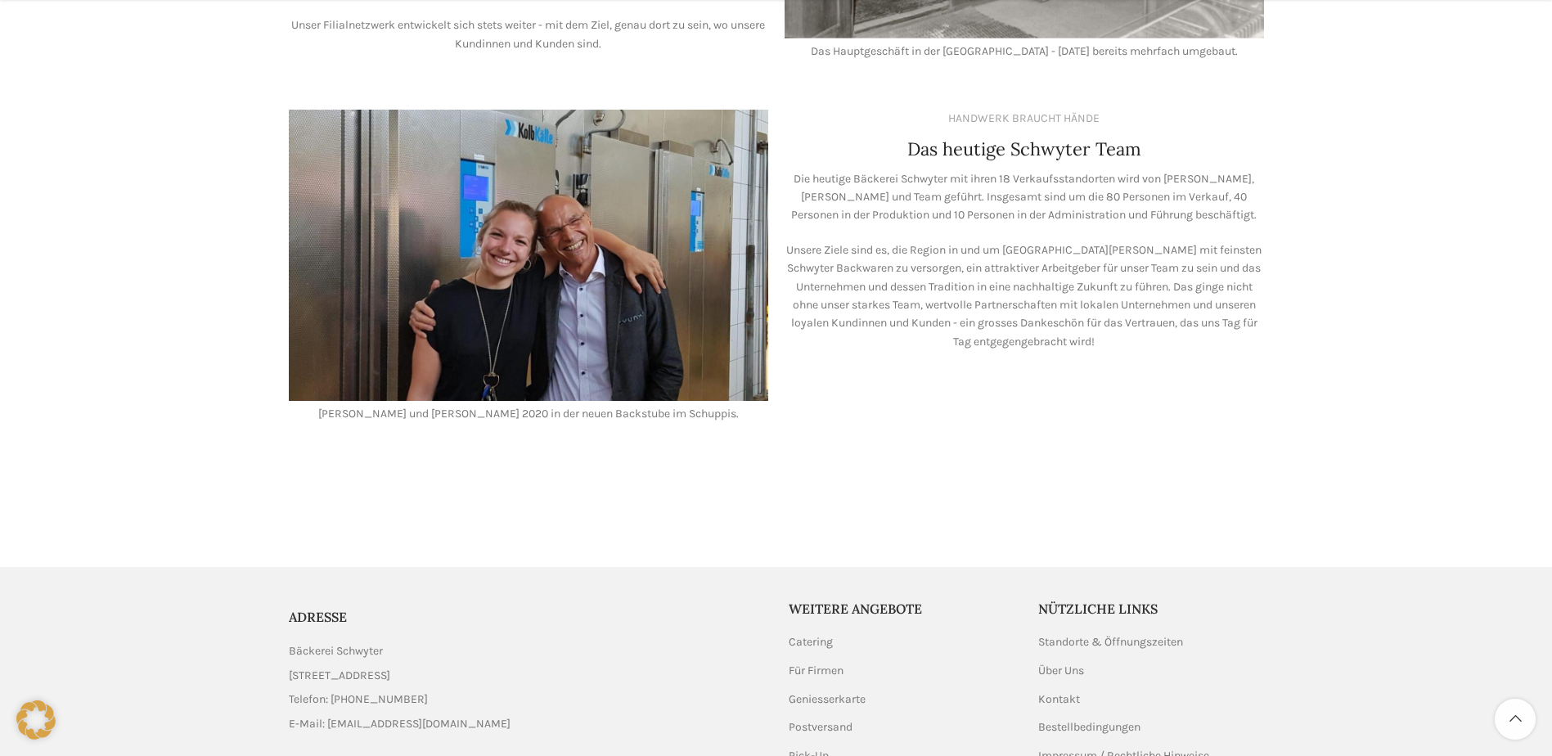
scroll to position [1445, 0]
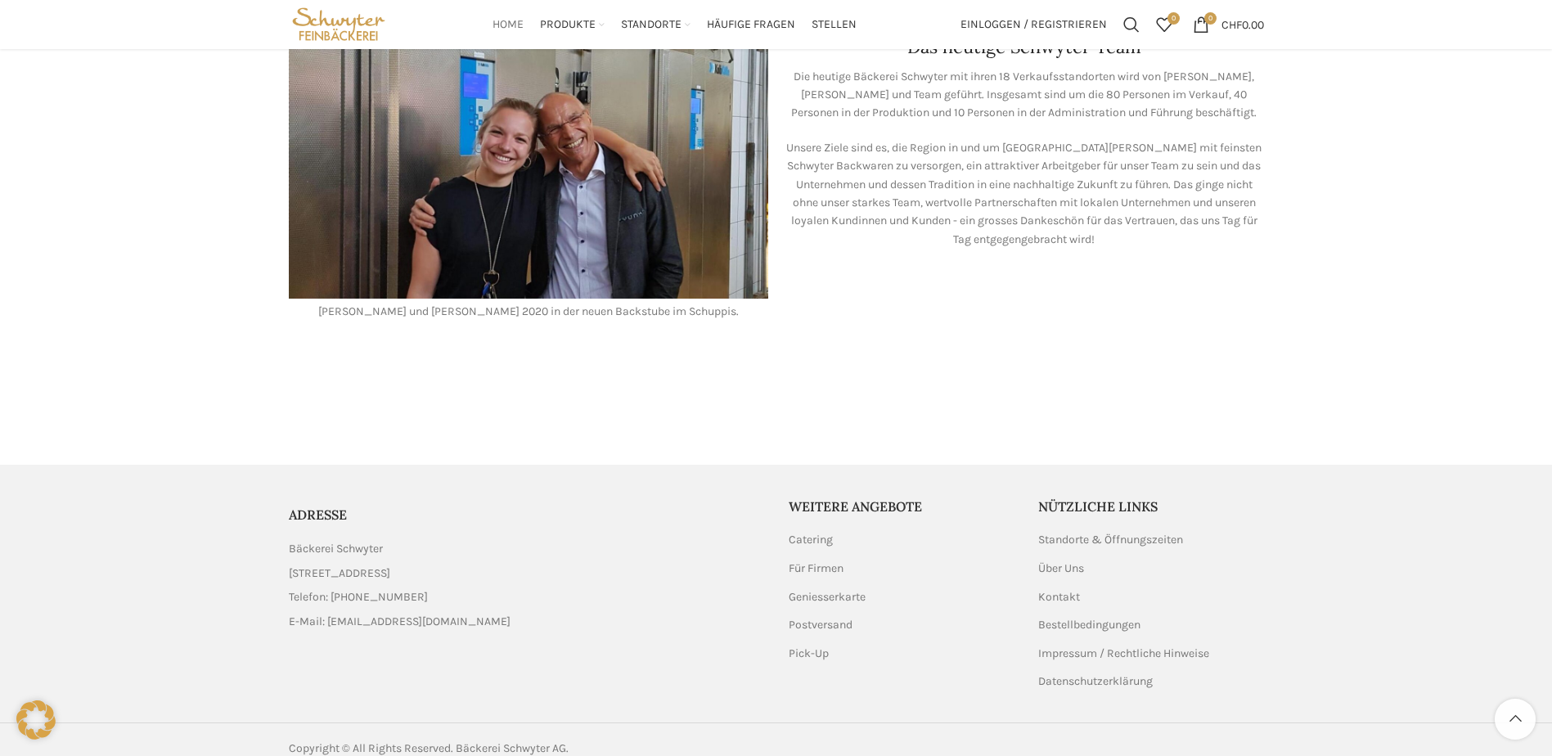
click at [514, 22] on span "Home" at bounding box center [508, 25] width 31 height 16
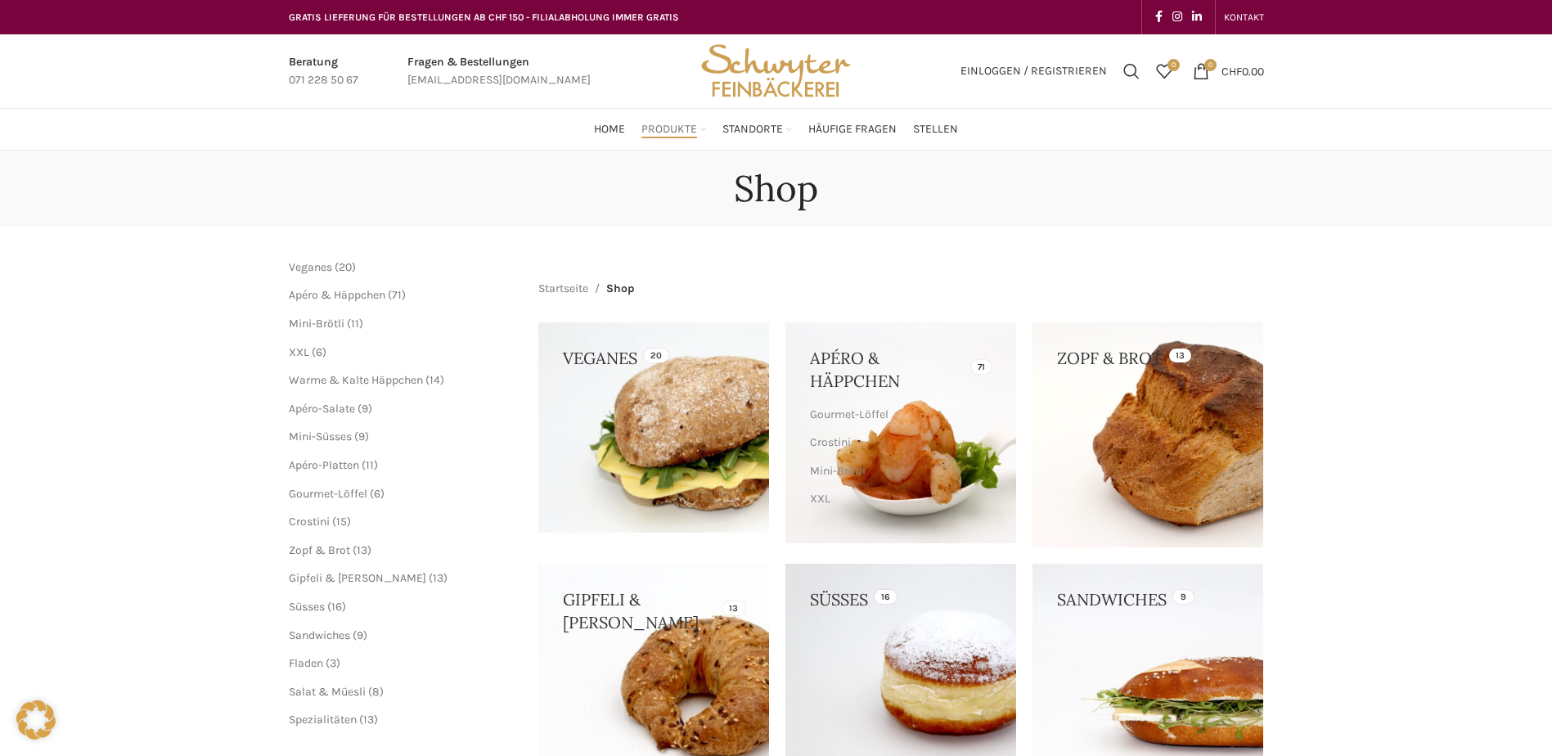
click at [659, 407] on link at bounding box center [653, 427] width 231 height 210
click at [702, 421] on link at bounding box center [653, 427] width 231 height 210
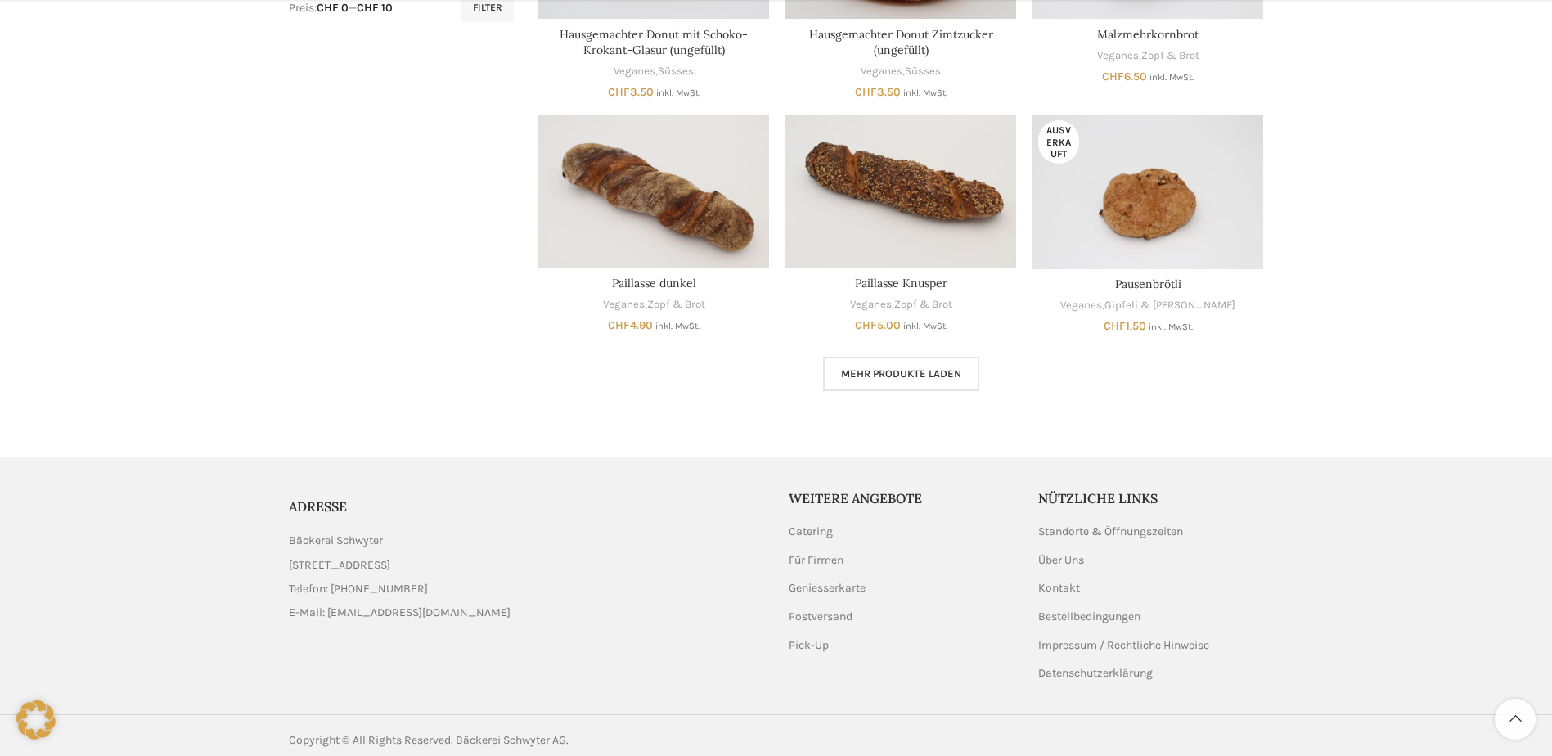
scroll to position [930, 0]
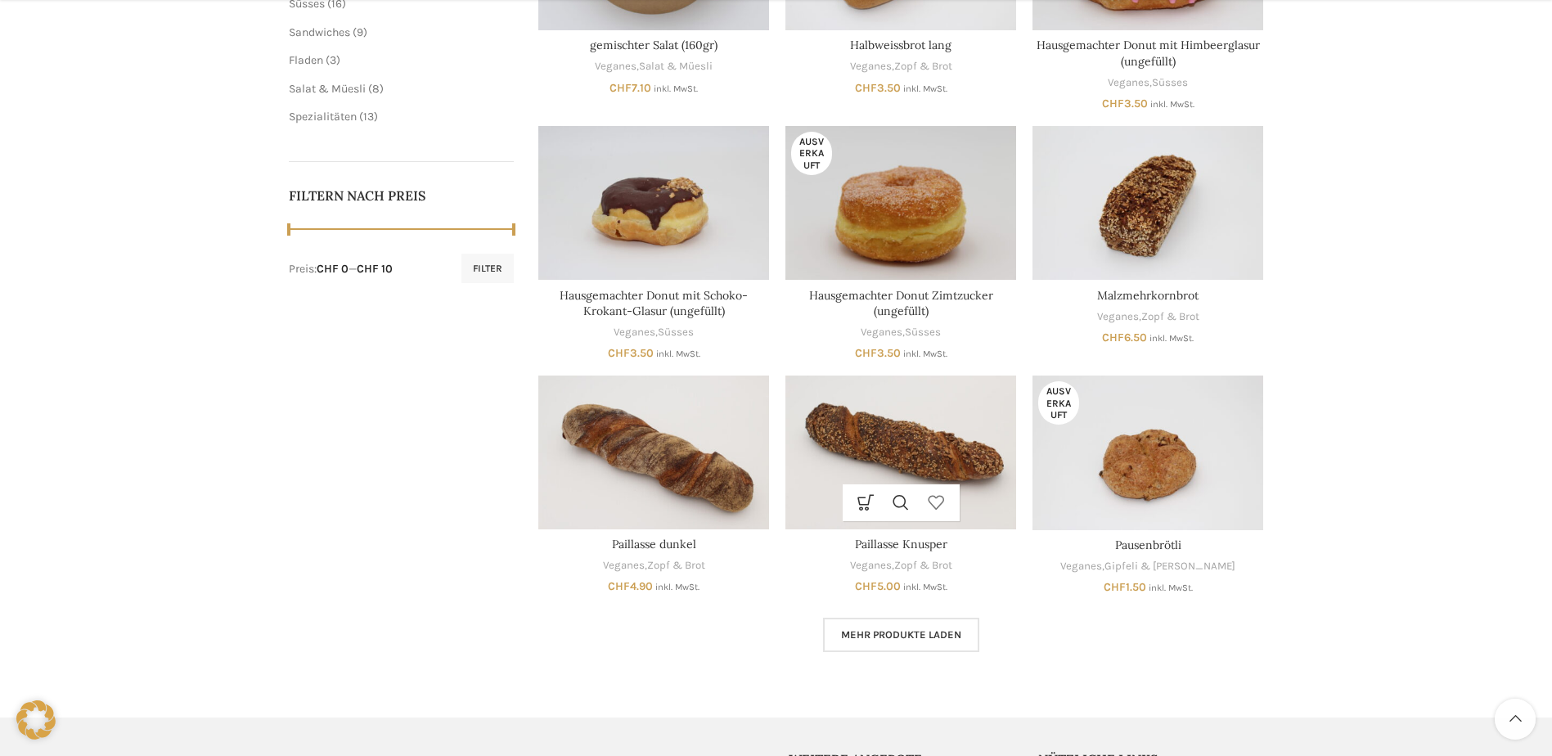
scroll to position [818, 0]
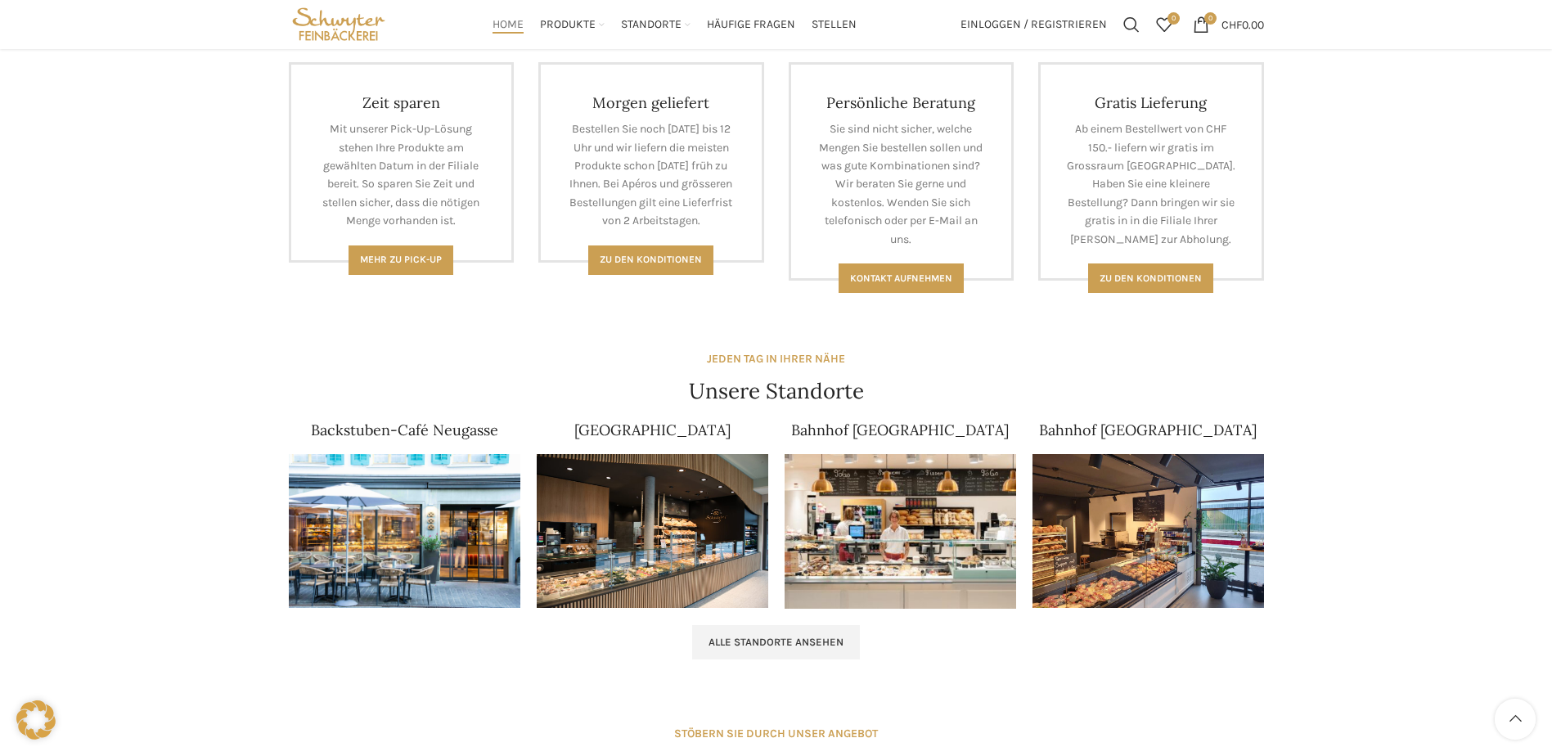
scroll to position [417, 0]
